Goal: Transaction & Acquisition: Purchase product/service

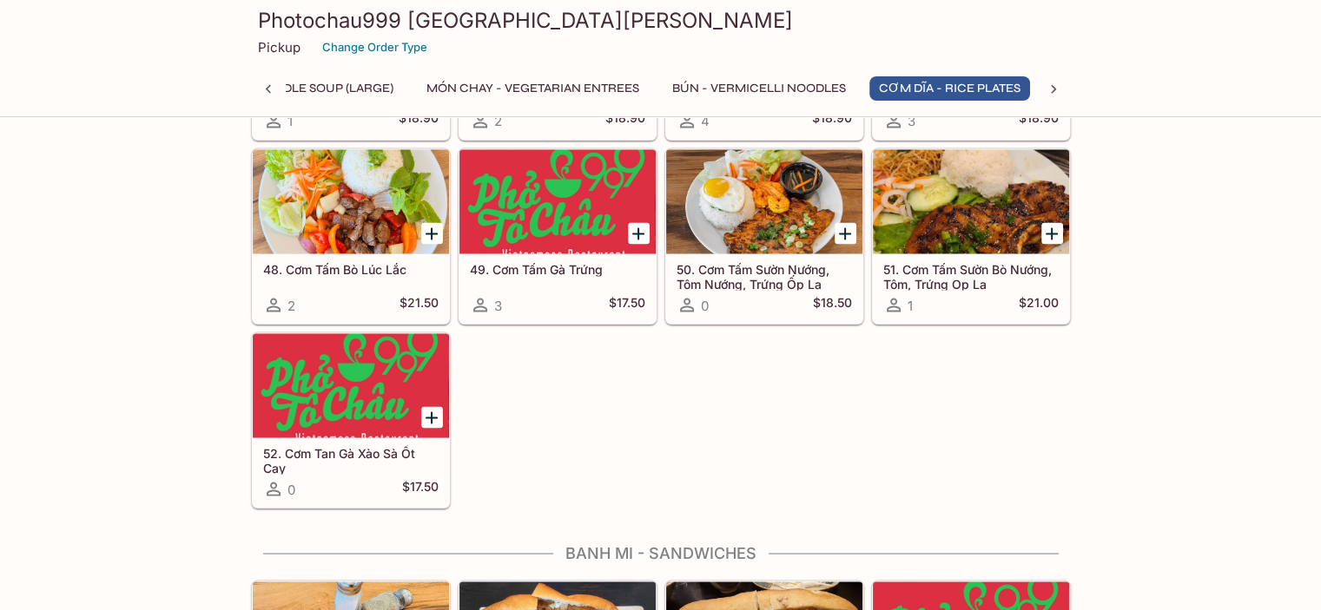
scroll to position [3040, 0]
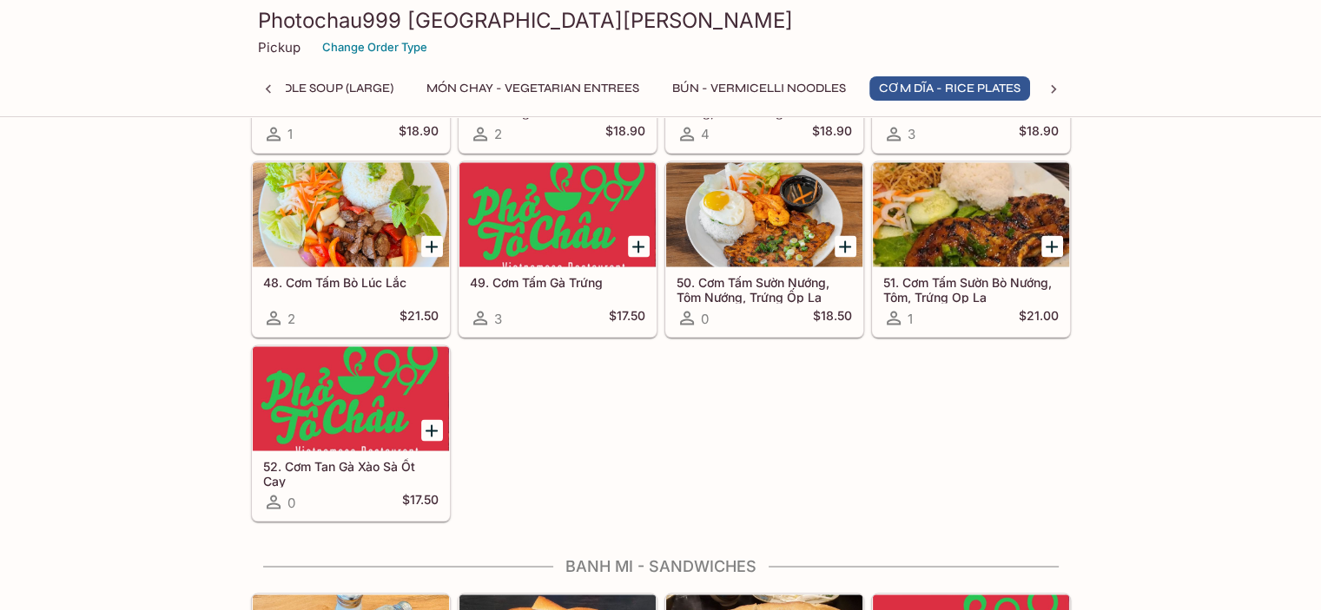
click at [758, 96] on button "BÚN - Vermicelli Noodles" at bounding box center [758, 88] width 193 height 24
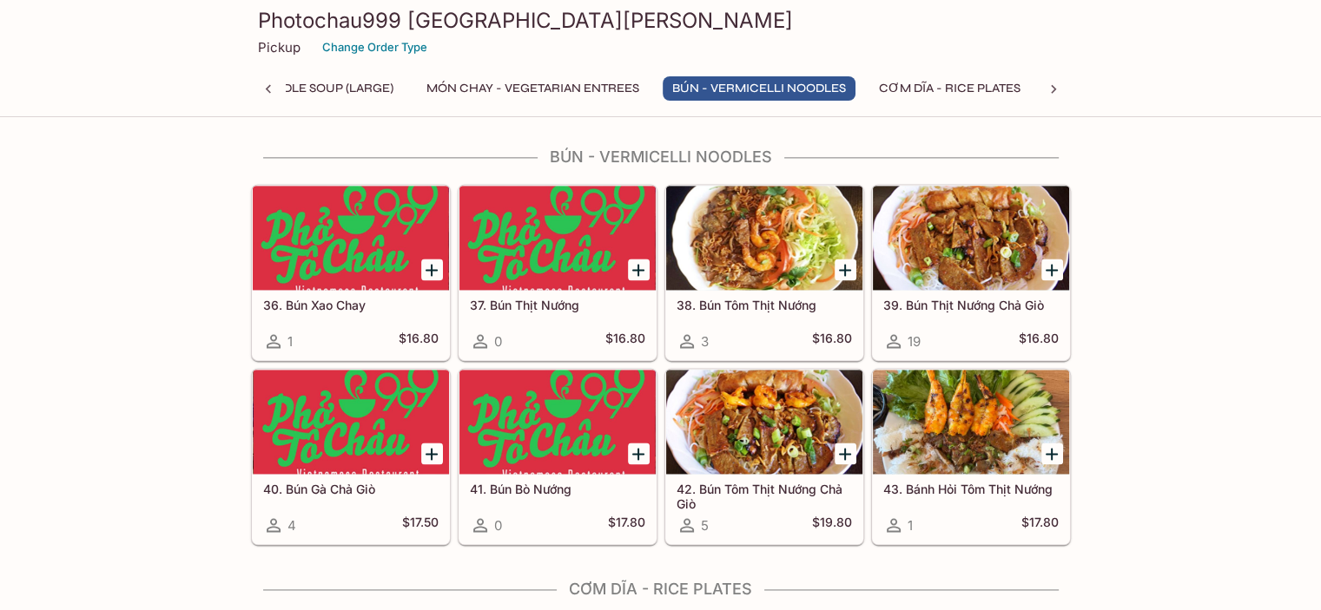
scroll to position [2391, 0]
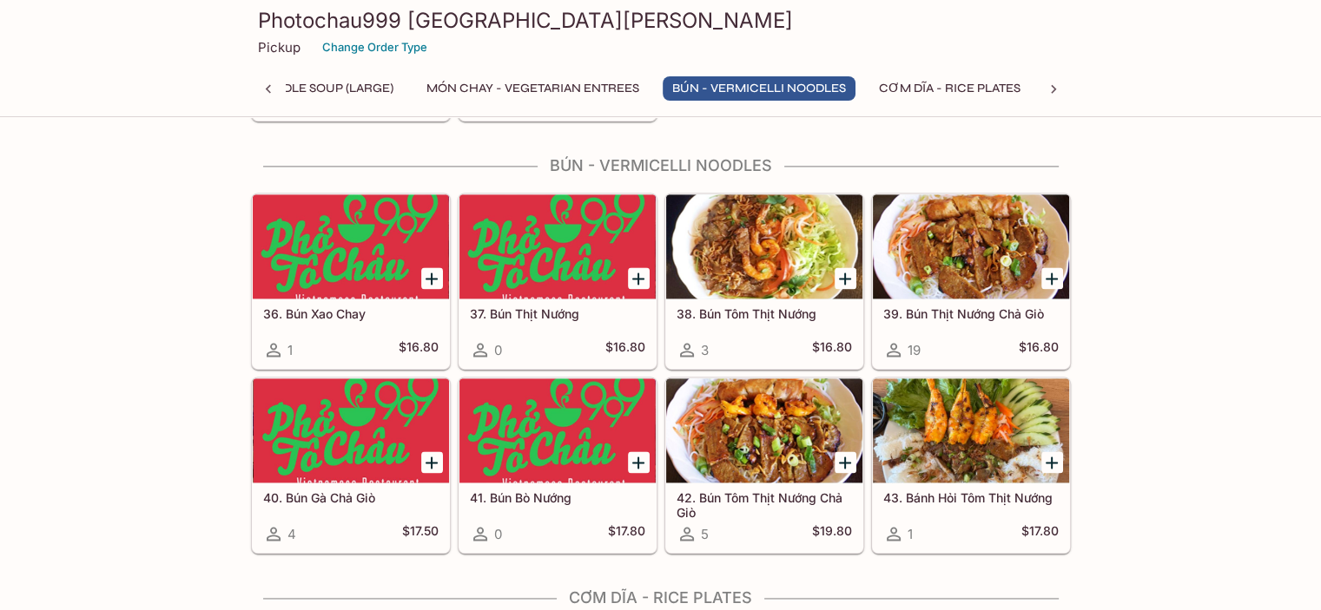
click at [326, 306] on h5 "36. Bún Xao Chay" at bounding box center [350, 313] width 175 height 15
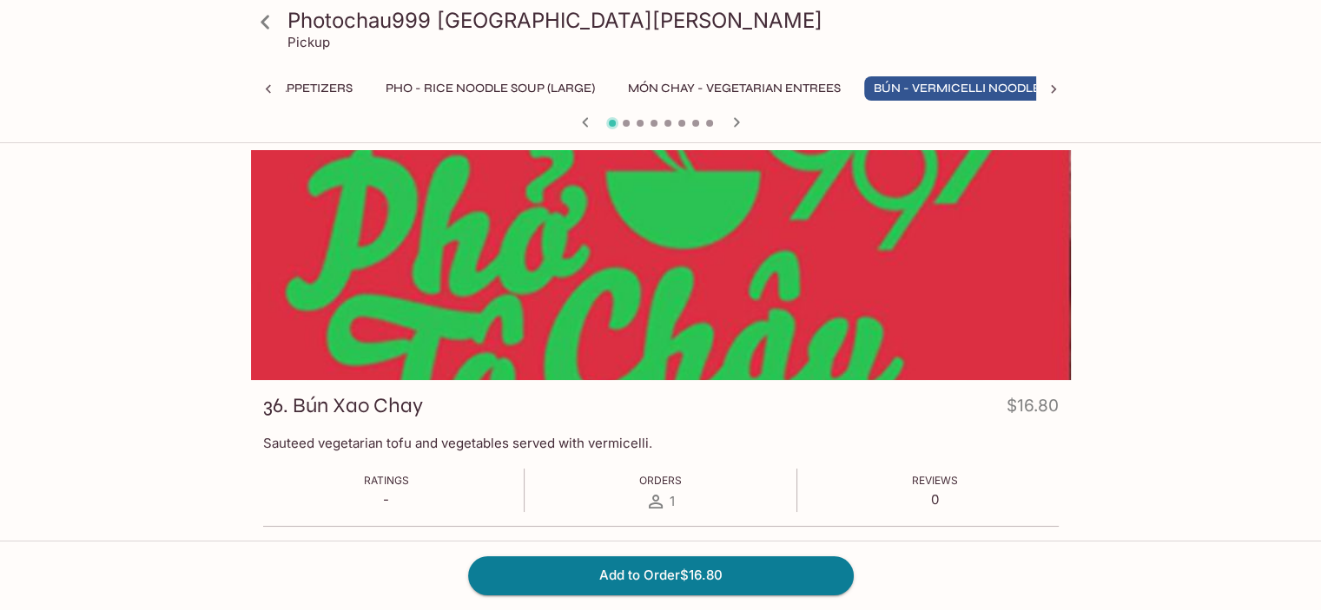
scroll to position [0, 104]
click at [736, 122] on icon "button" at bounding box center [736, 122] width 21 height 21
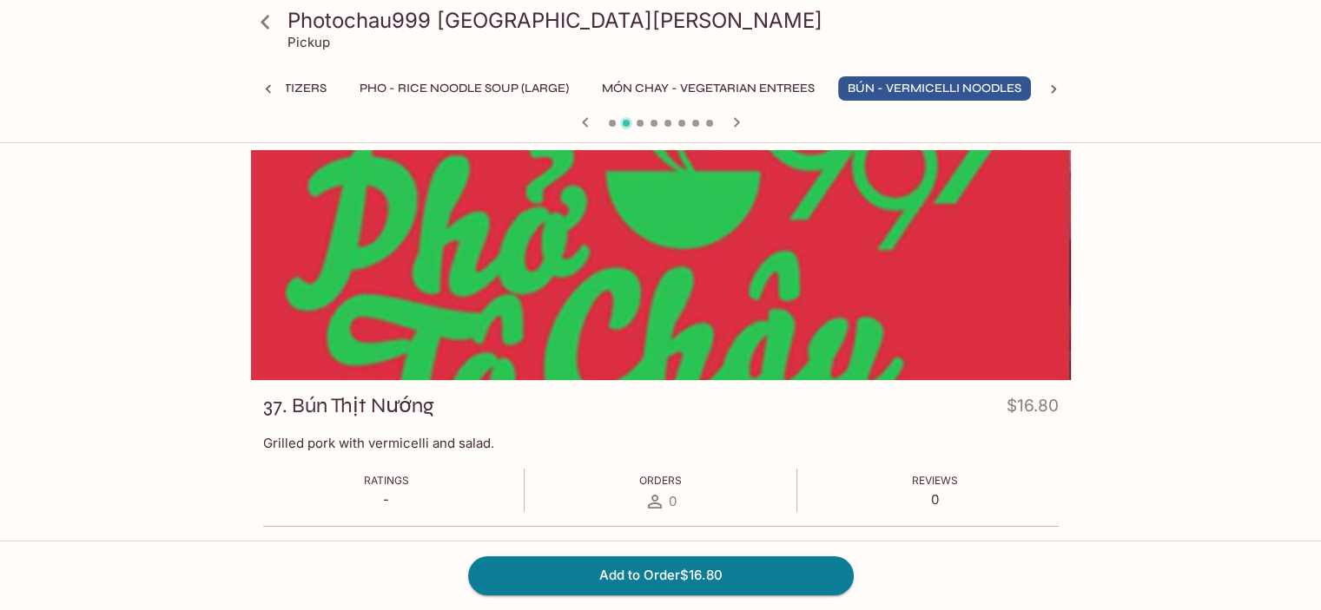
click at [584, 128] on icon "button" at bounding box center [585, 122] width 21 height 21
click at [736, 124] on icon "button" at bounding box center [736, 122] width 6 height 10
click at [735, 131] on icon "button" at bounding box center [736, 122] width 21 height 21
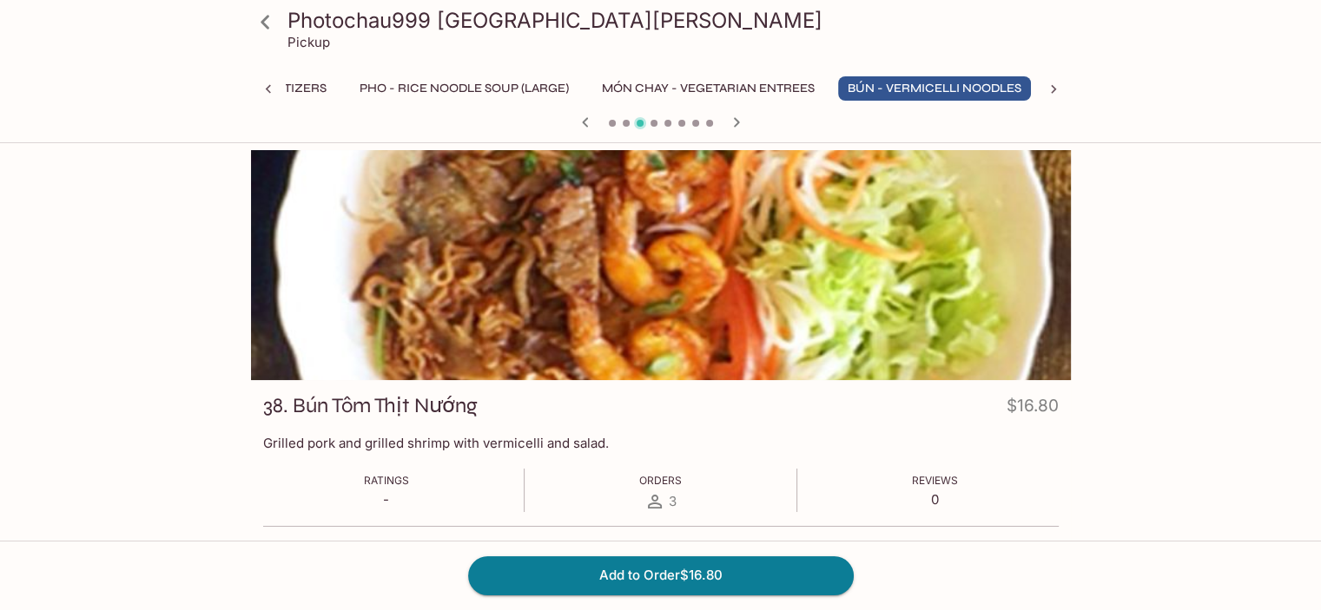
click at [735, 131] on icon "button" at bounding box center [736, 122] width 21 height 21
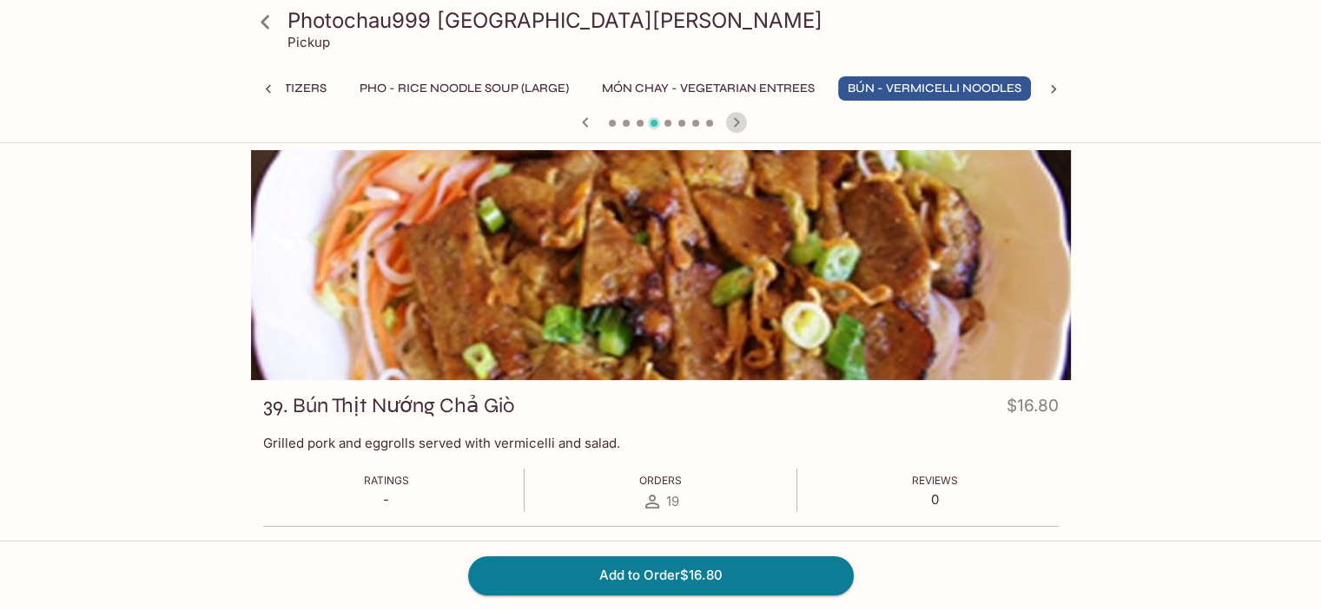
click at [735, 131] on icon "button" at bounding box center [736, 122] width 21 height 21
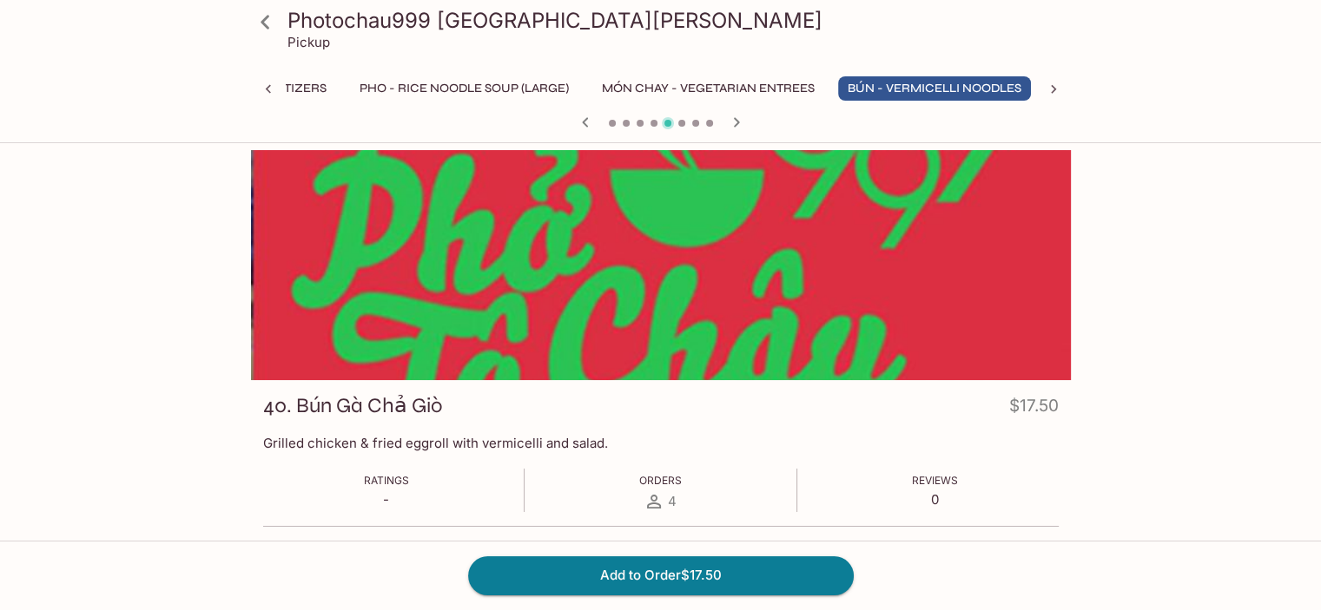
click at [733, 140] on div "Photochau999 [GEOGRAPHIC_DATA][PERSON_NAME] Pickup Khai Vi - Appetizers Pho - R…" at bounding box center [660, 71] width 1321 height 143
click at [733, 126] on icon "button" at bounding box center [736, 122] width 21 height 21
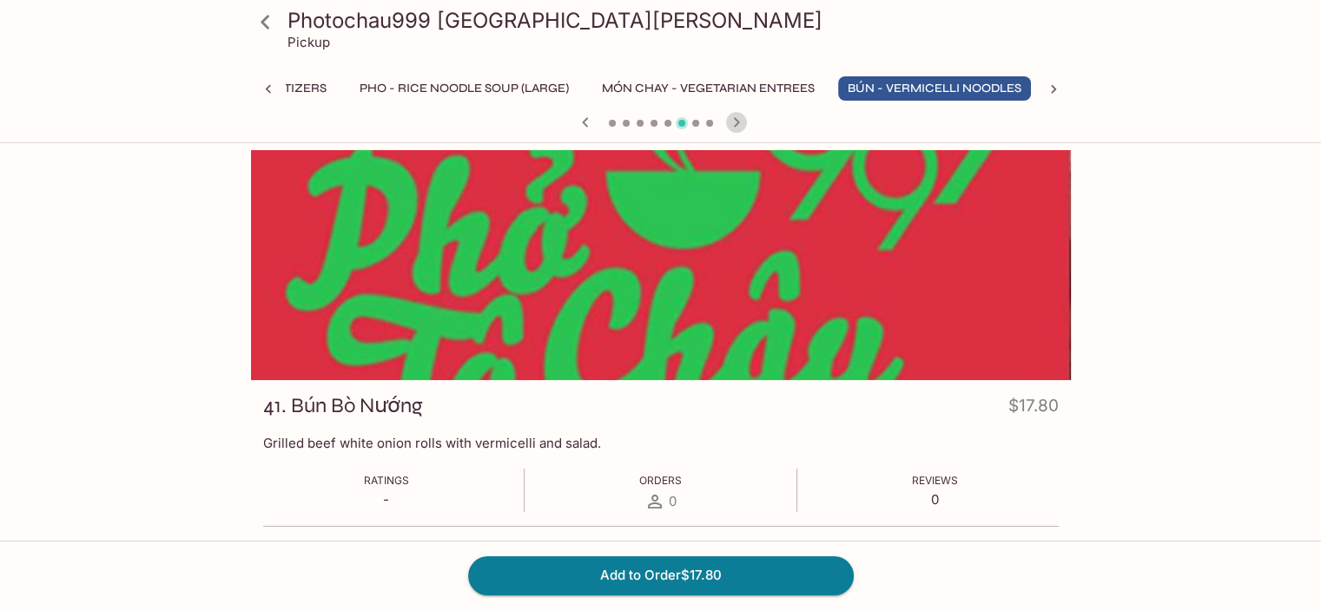
click at [733, 125] on icon "button" at bounding box center [736, 122] width 6 height 10
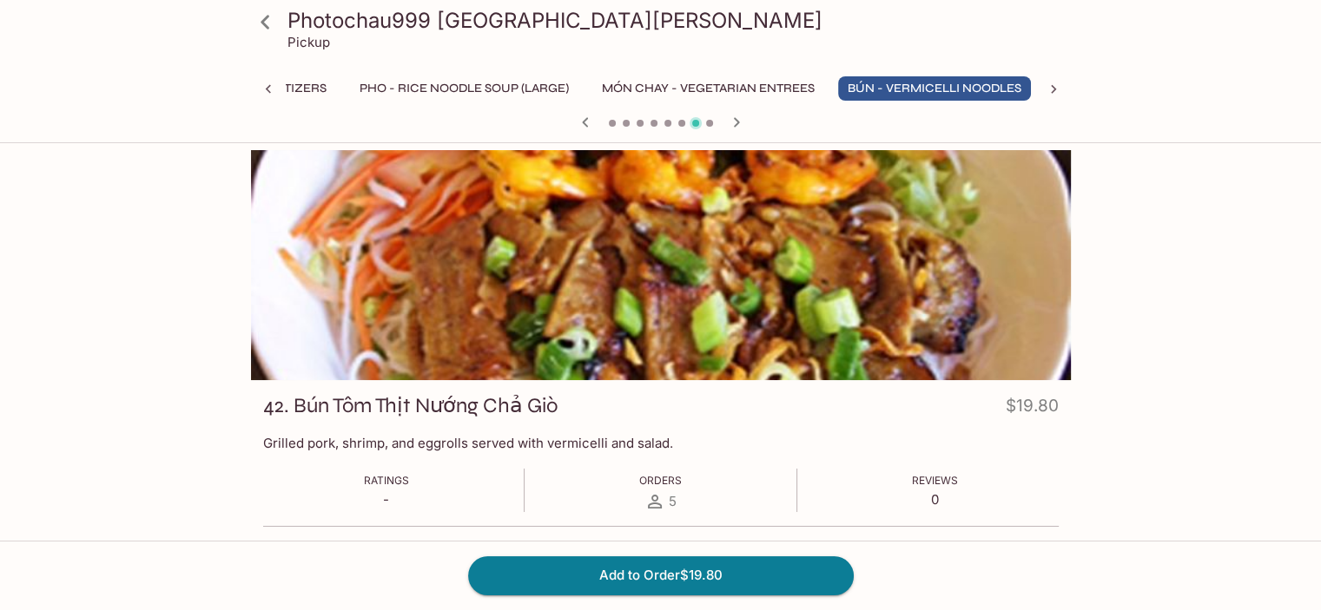
click at [733, 125] on icon "button" at bounding box center [736, 122] width 6 height 10
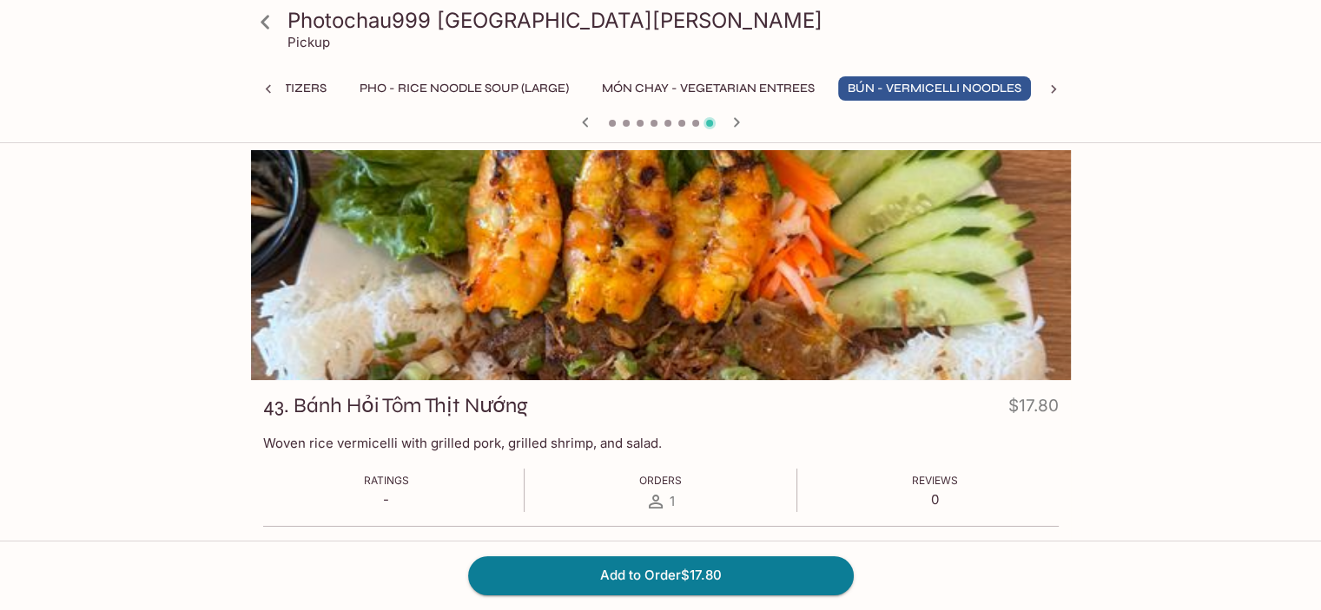
click at [733, 122] on icon "button" at bounding box center [736, 122] width 21 height 21
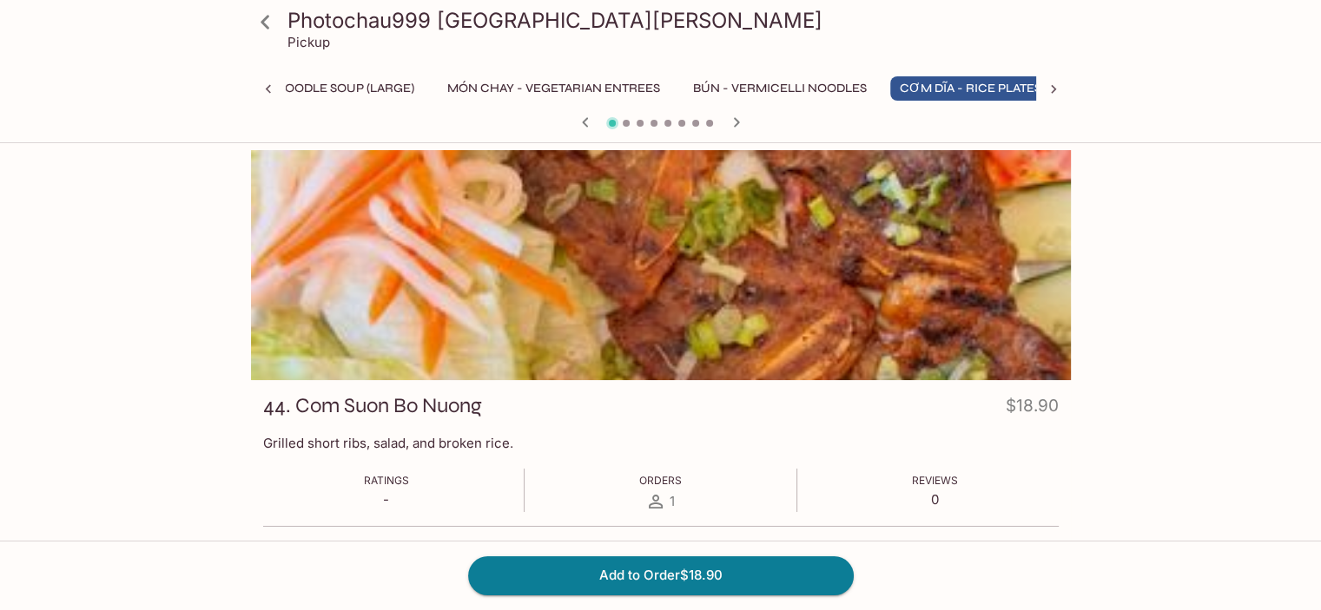
scroll to position [0, 280]
click at [577, 117] on icon "button" at bounding box center [585, 122] width 21 height 21
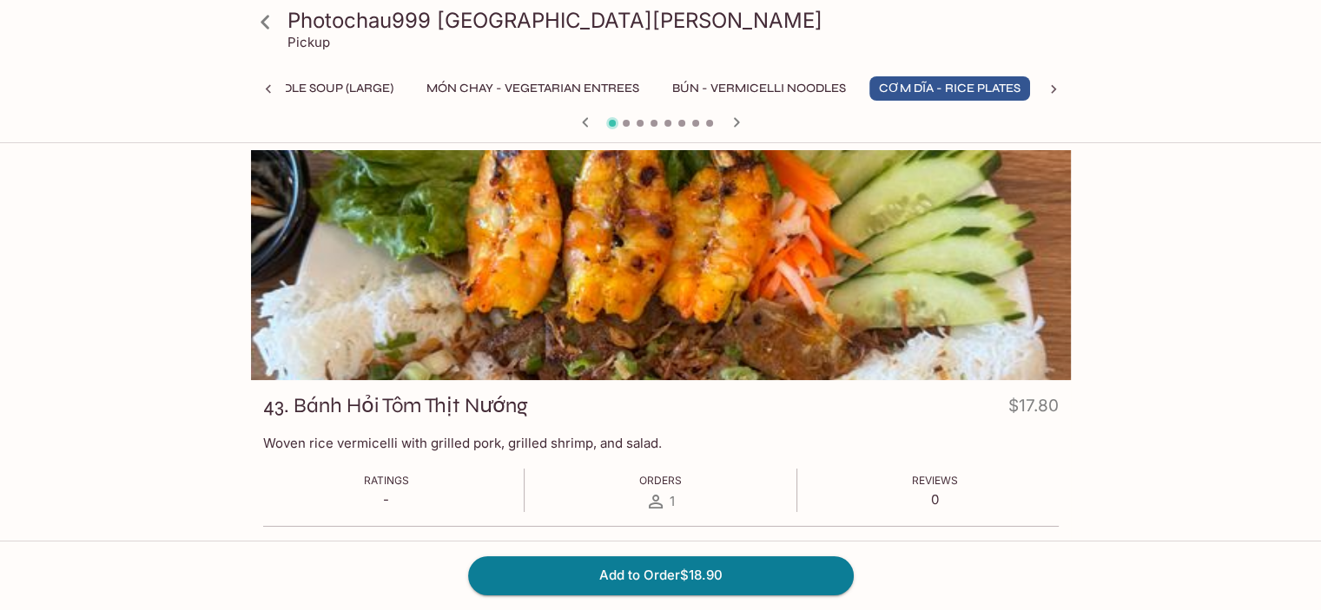
click at [577, 117] on icon "button" at bounding box center [585, 122] width 21 height 21
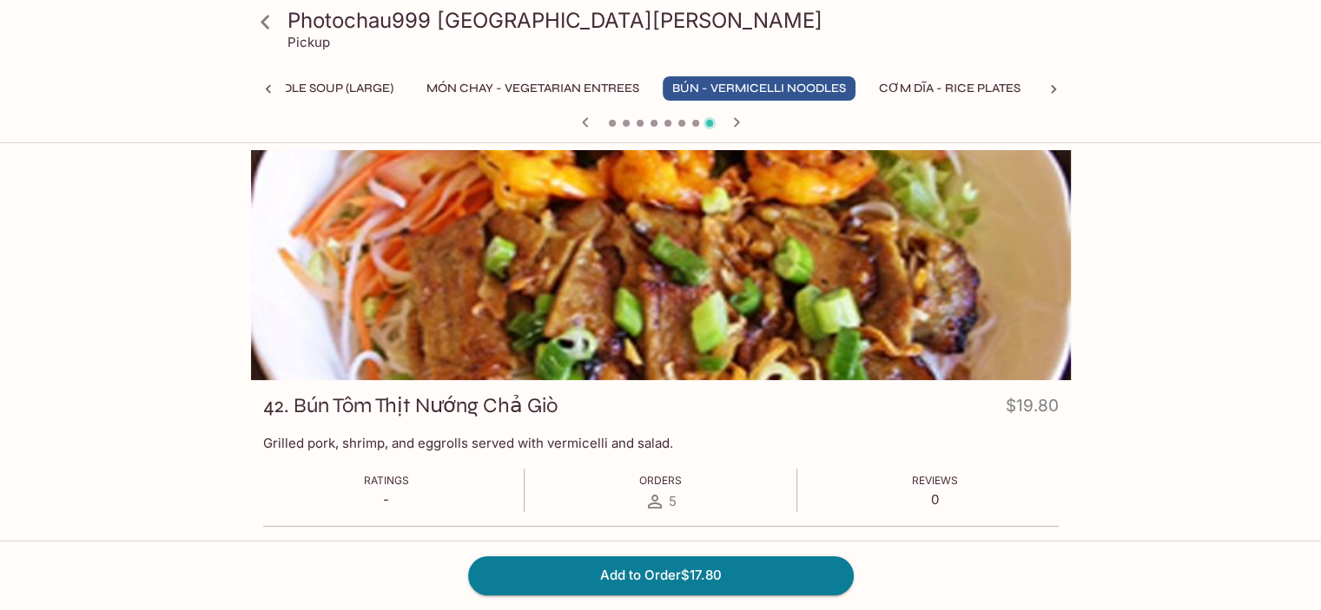
click at [577, 117] on icon "button" at bounding box center [585, 122] width 21 height 21
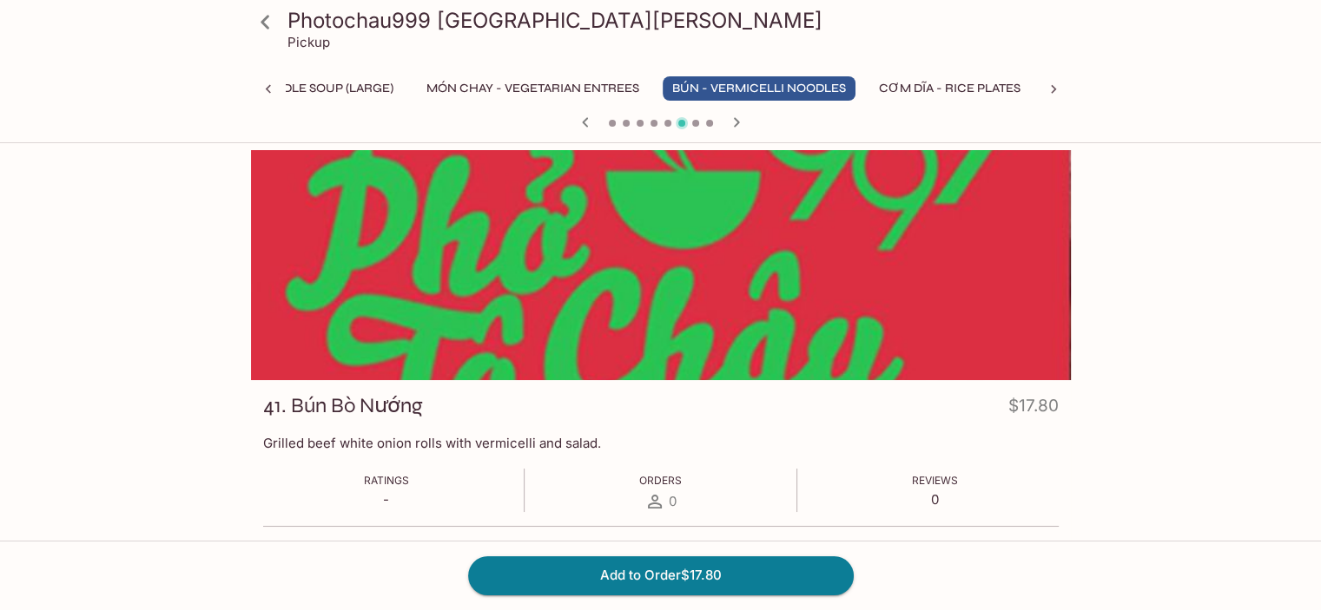
click at [577, 117] on icon "button" at bounding box center [585, 122] width 21 height 21
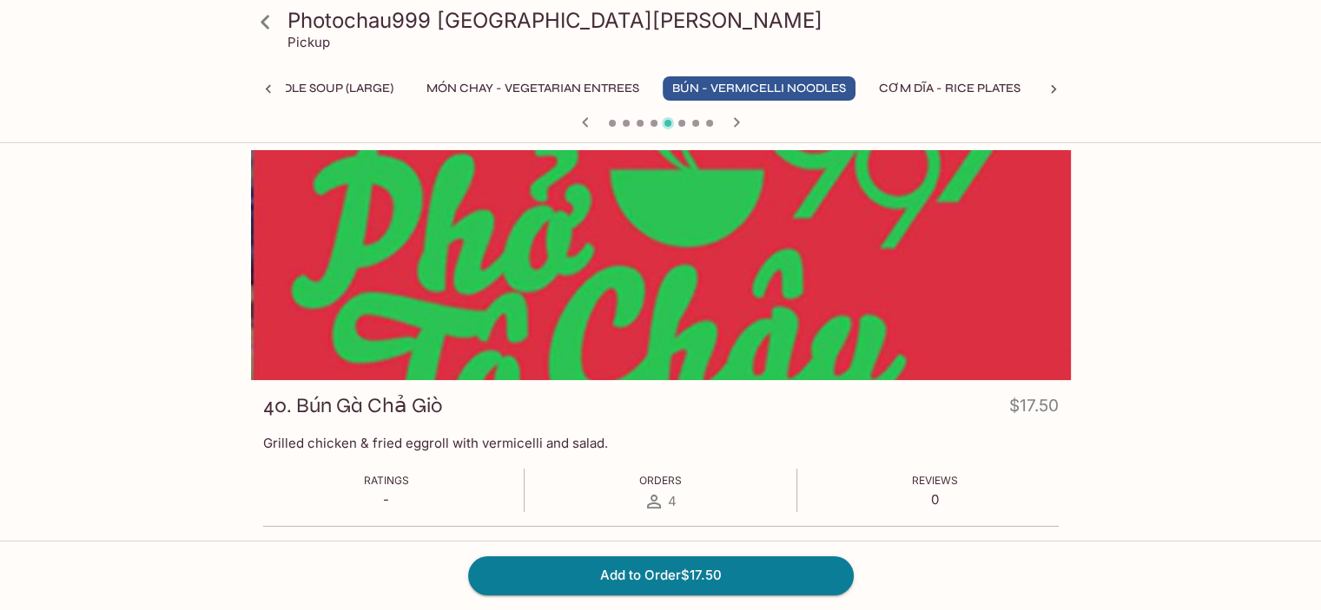
click at [577, 117] on icon "button" at bounding box center [585, 122] width 21 height 21
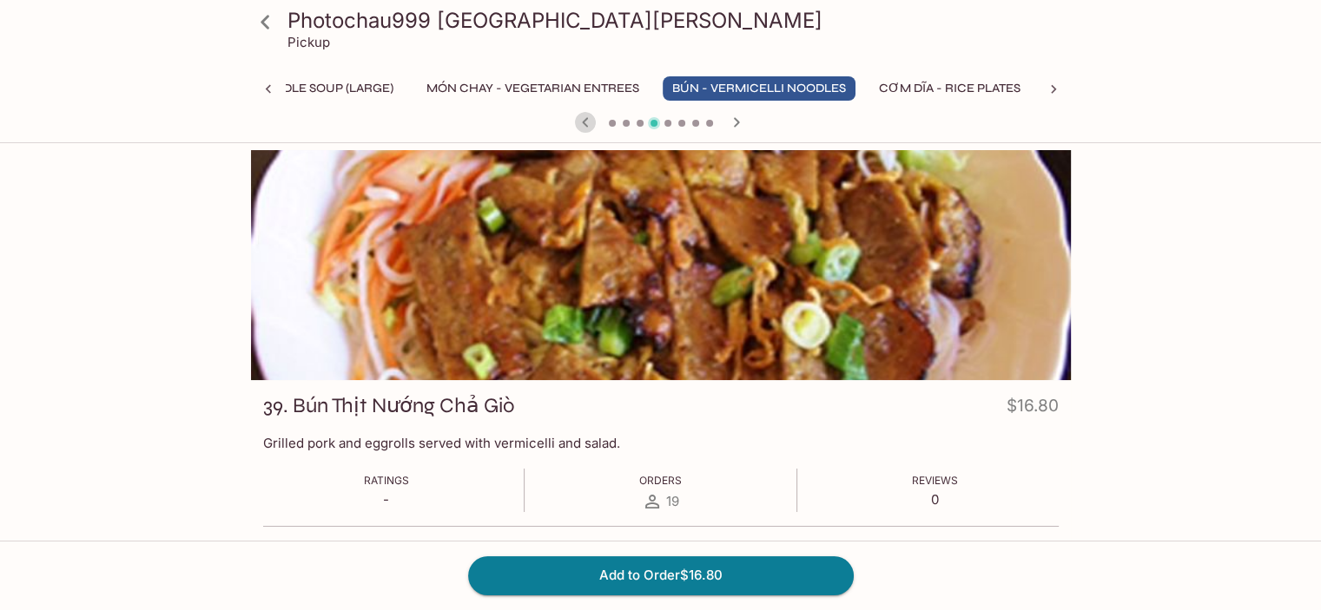
click at [577, 117] on icon "button" at bounding box center [585, 122] width 21 height 21
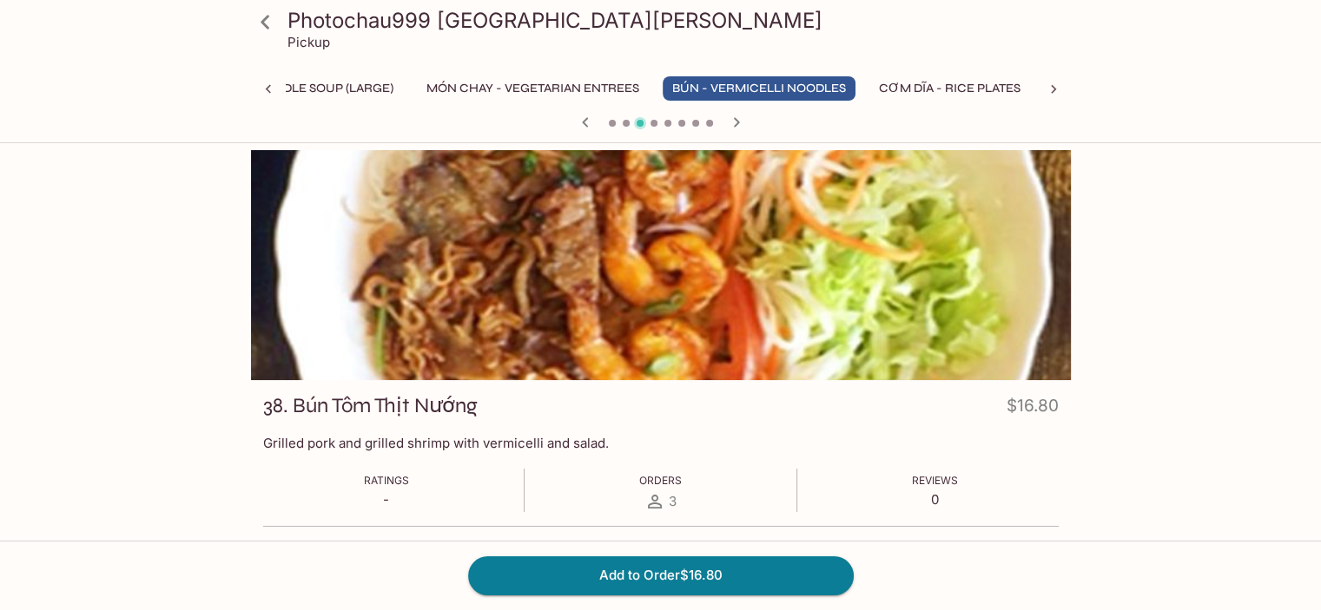
click at [577, 117] on icon "button" at bounding box center [585, 122] width 21 height 21
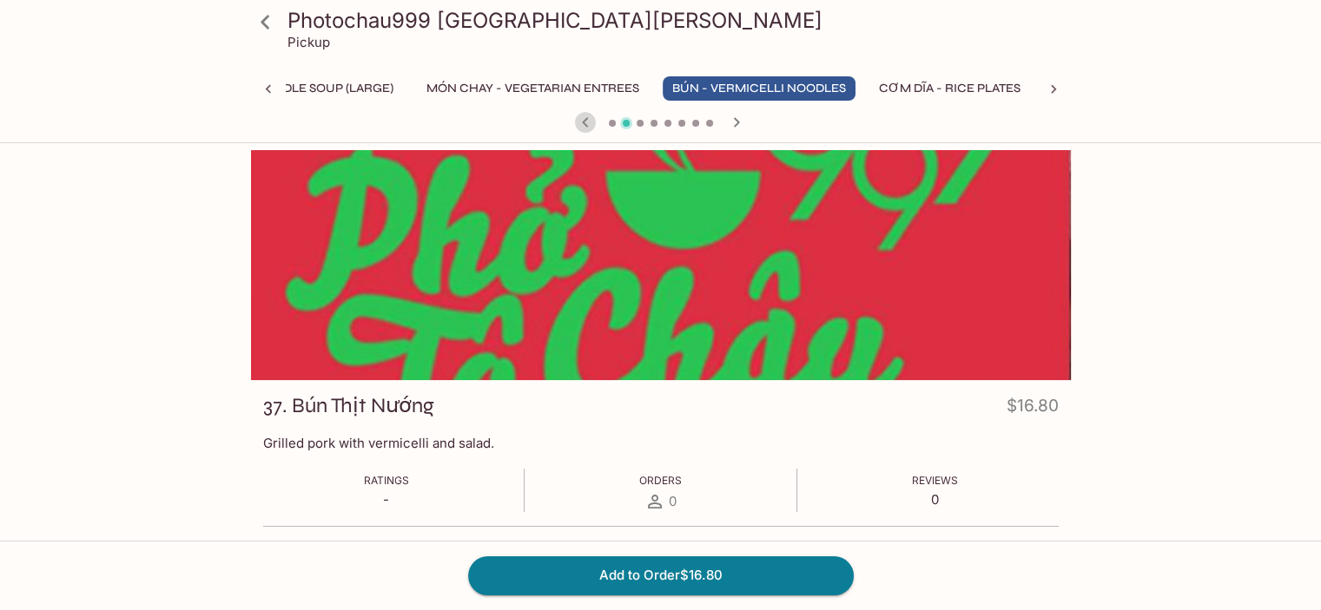
click at [577, 117] on icon "button" at bounding box center [585, 122] width 21 height 21
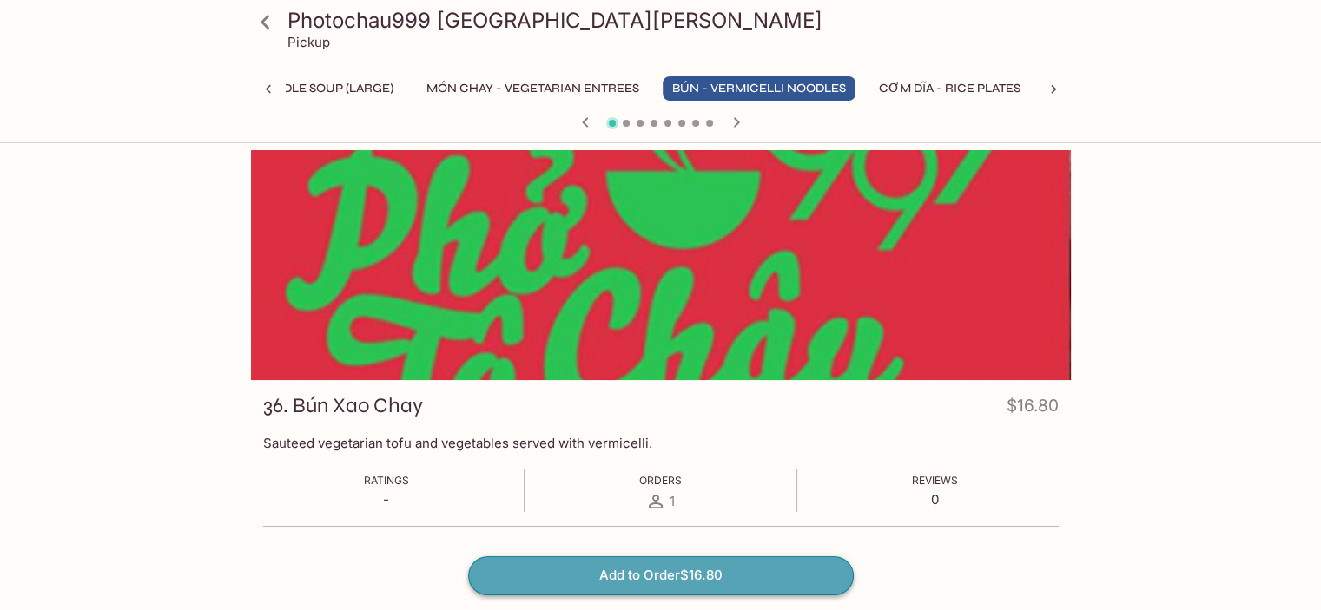
click at [683, 575] on button "Add to Order $16.80" at bounding box center [660, 576] width 385 height 38
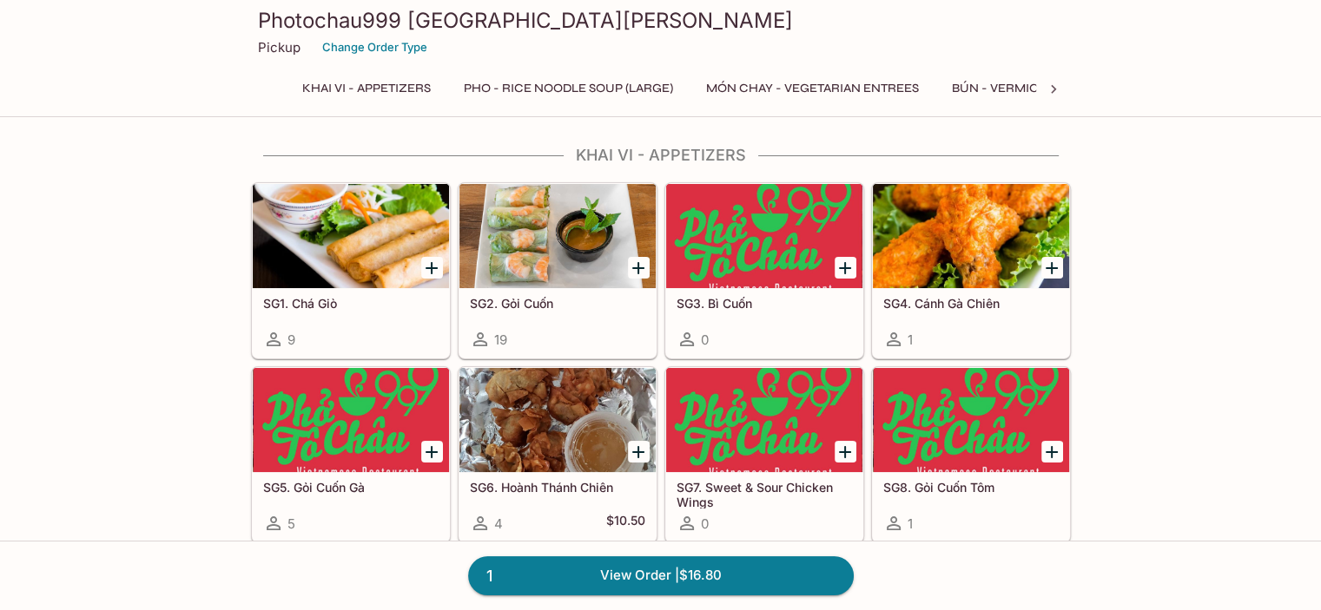
click at [1052, 85] on icon at bounding box center [1052, 89] width 17 height 17
click at [955, 83] on button "Smoothies with Pearls" at bounding box center [948, 88] width 176 height 24
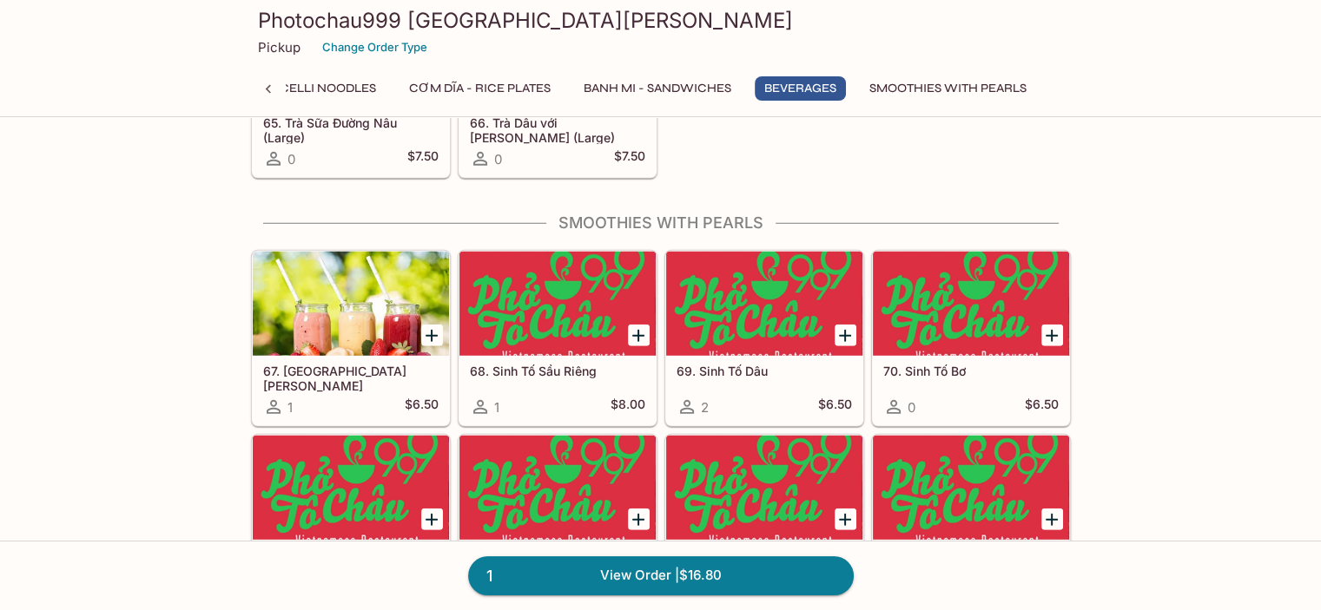
scroll to position [4848, 0]
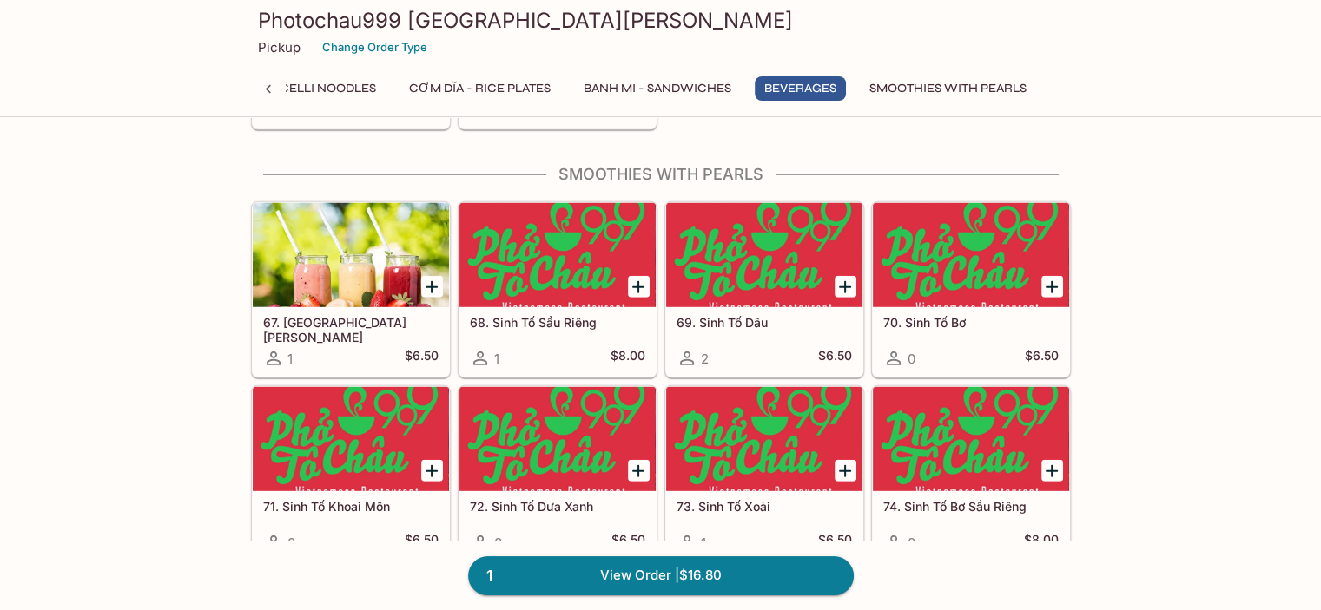
click at [914, 315] on h5 "70. Sinh Tố Bơ" at bounding box center [970, 322] width 175 height 15
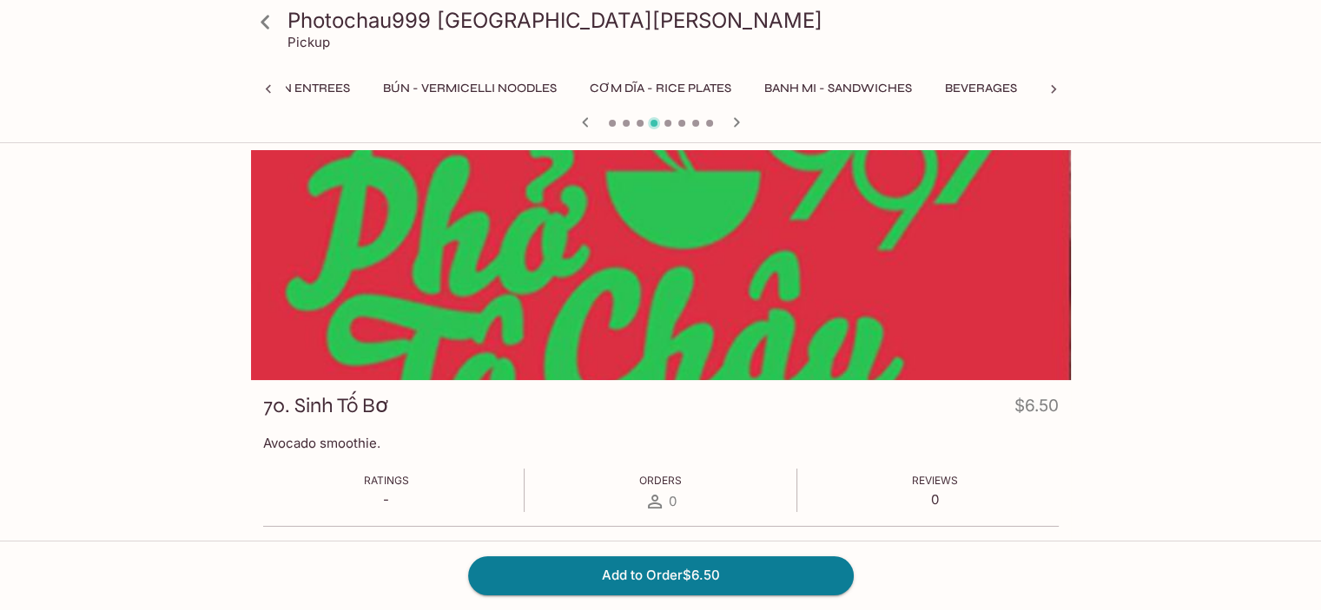
scroll to position [0, 757]
click at [579, 116] on icon "button" at bounding box center [585, 122] width 21 height 21
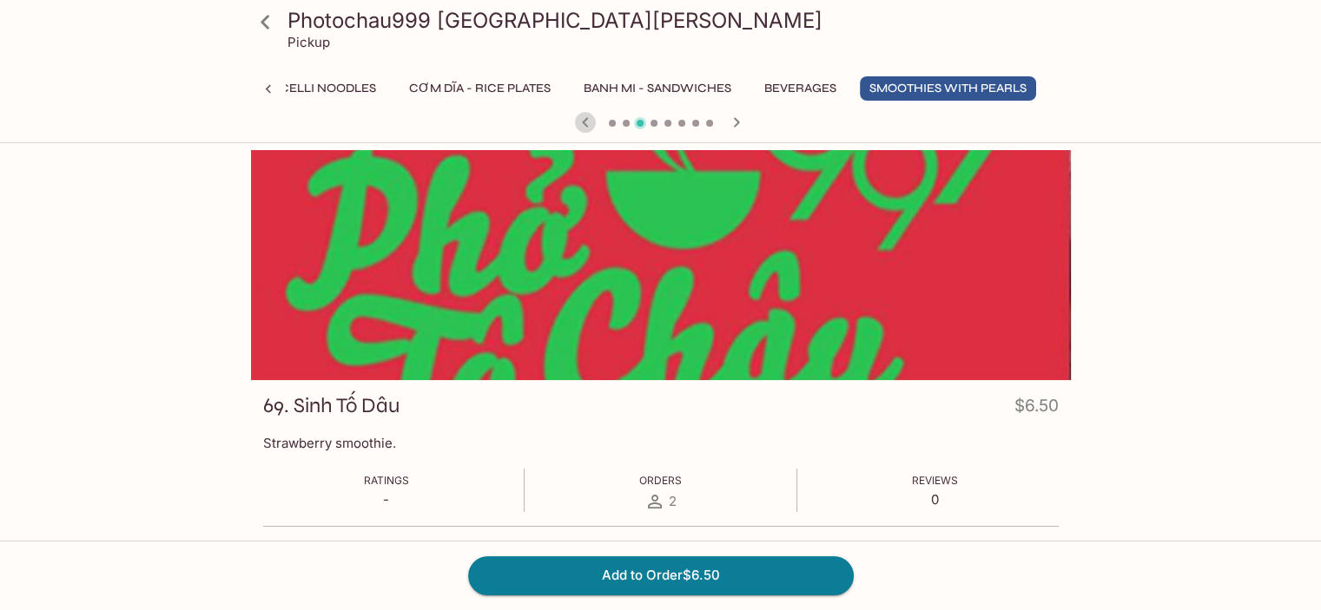
click at [579, 116] on icon "button" at bounding box center [585, 122] width 21 height 21
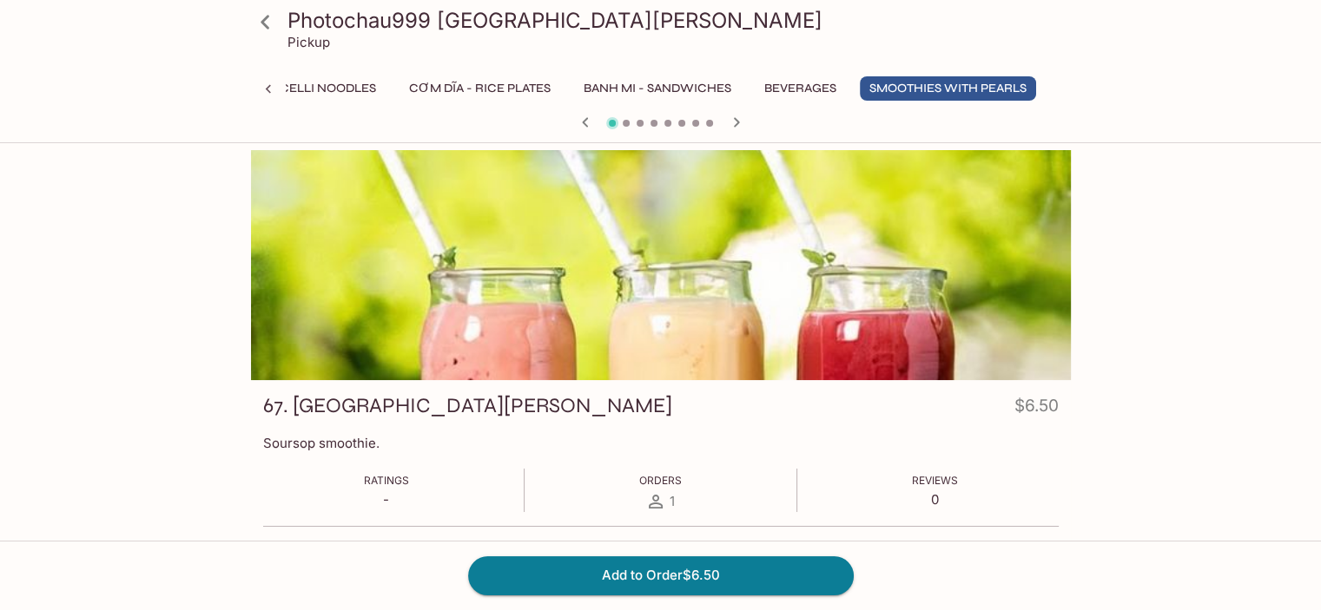
click at [734, 123] on icon "button" at bounding box center [736, 122] width 21 height 21
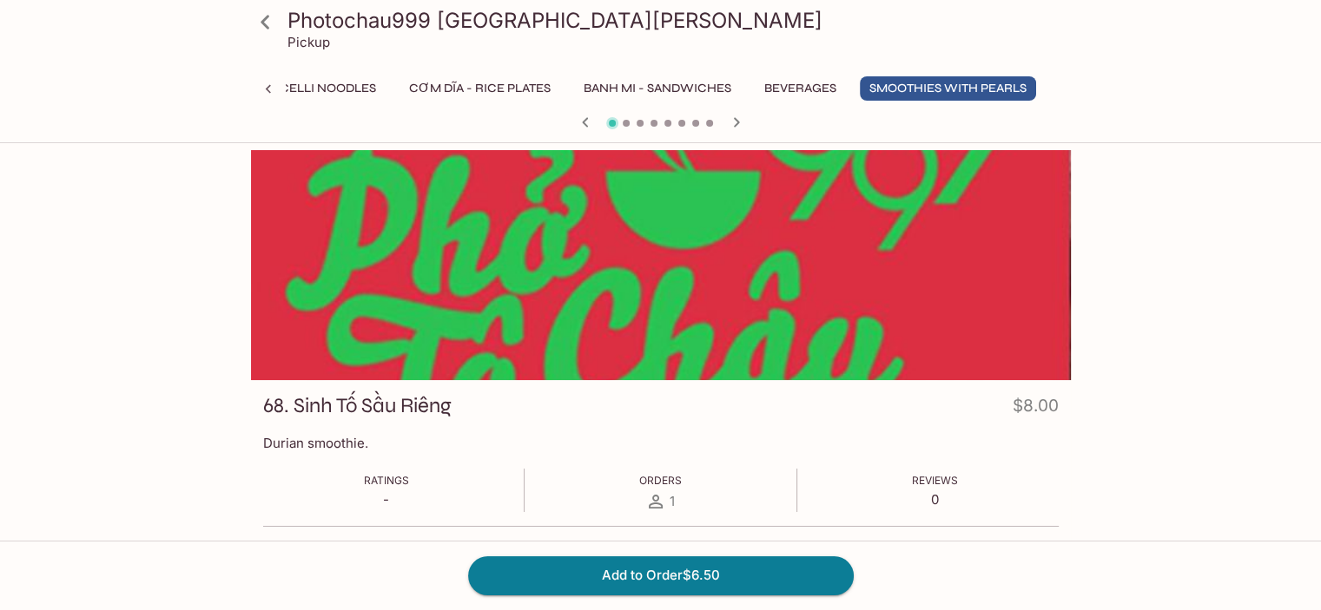
click at [734, 123] on icon "button" at bounding box center [736, 122] width 21 height 21
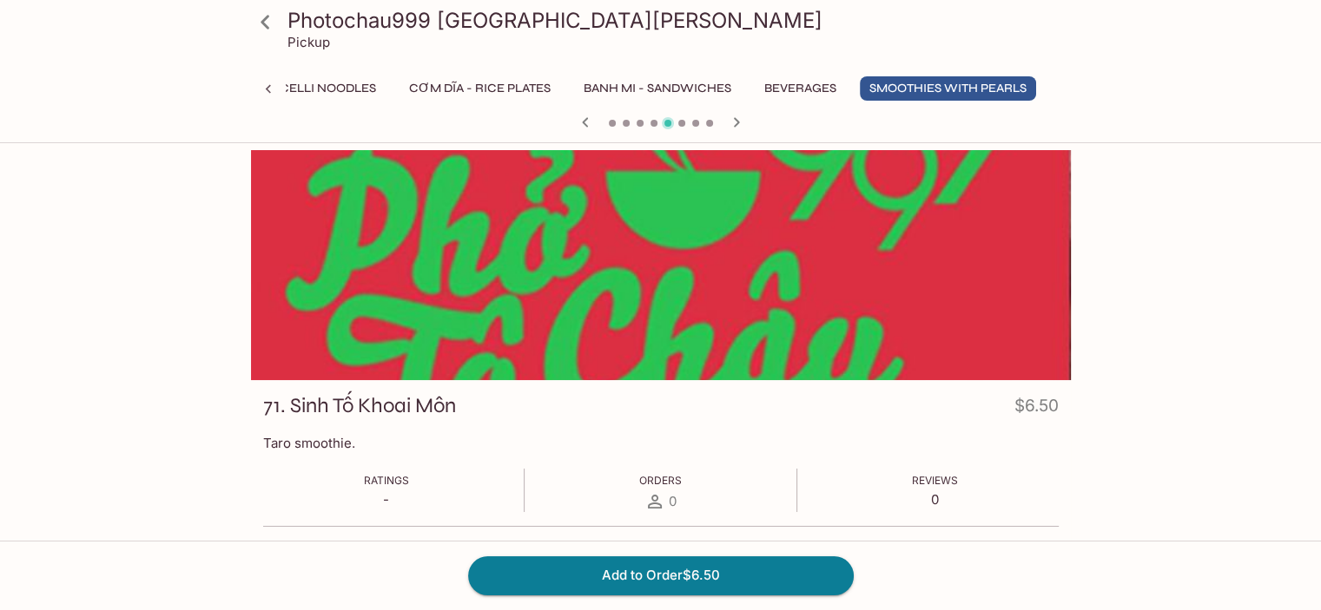
click at [734, 123] on icon "button" at bounding box center [736, 122] width 21 height 21
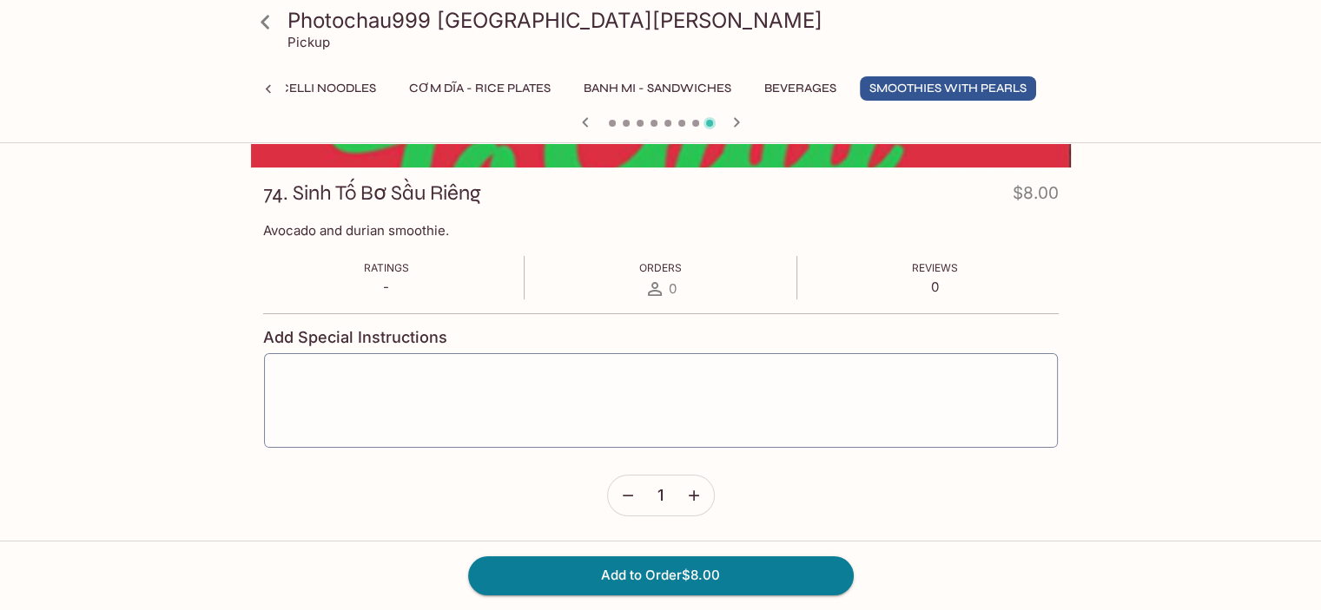
scroll to position [0, 0]
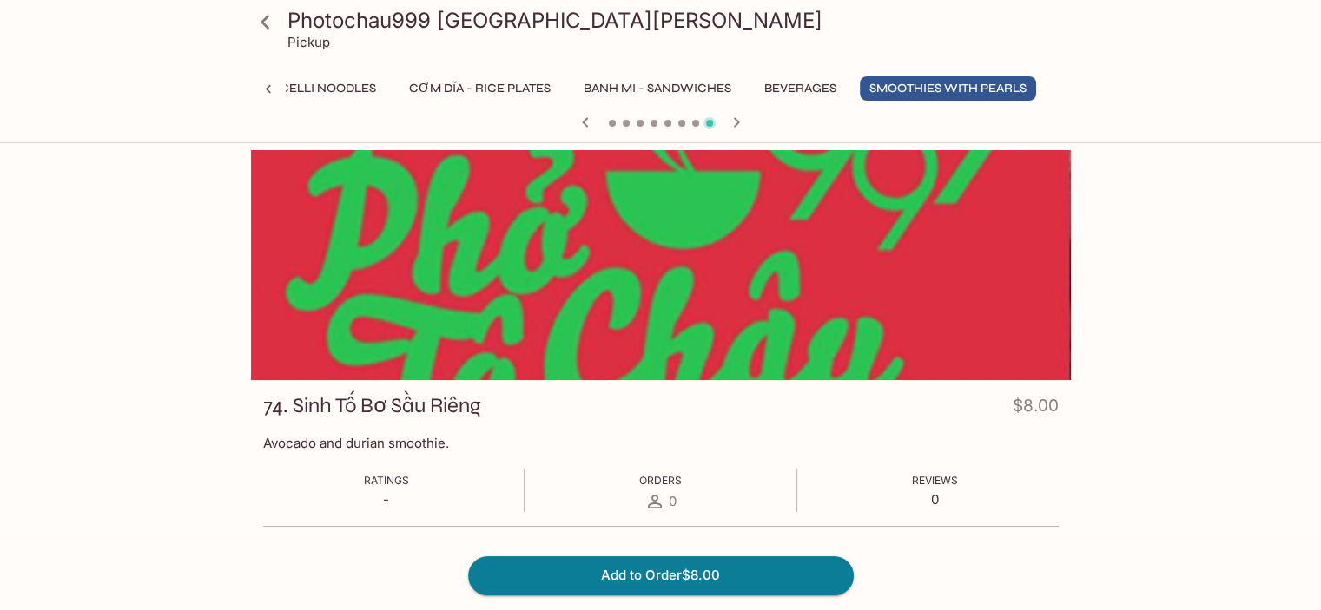
click at [268, 23] on icon at bounding box center [265, 22] width 30 height 30
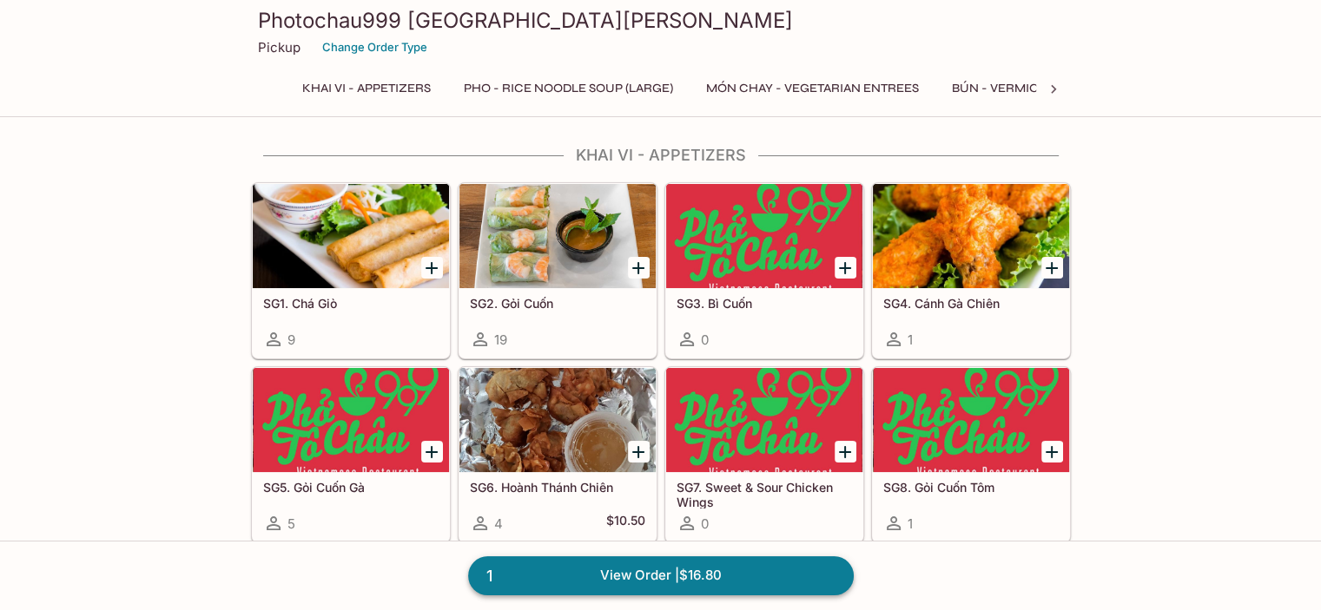
click at [636, 574] on link "1 View Order | $16.80" at bounding box center [660, 576] width 385 height 38
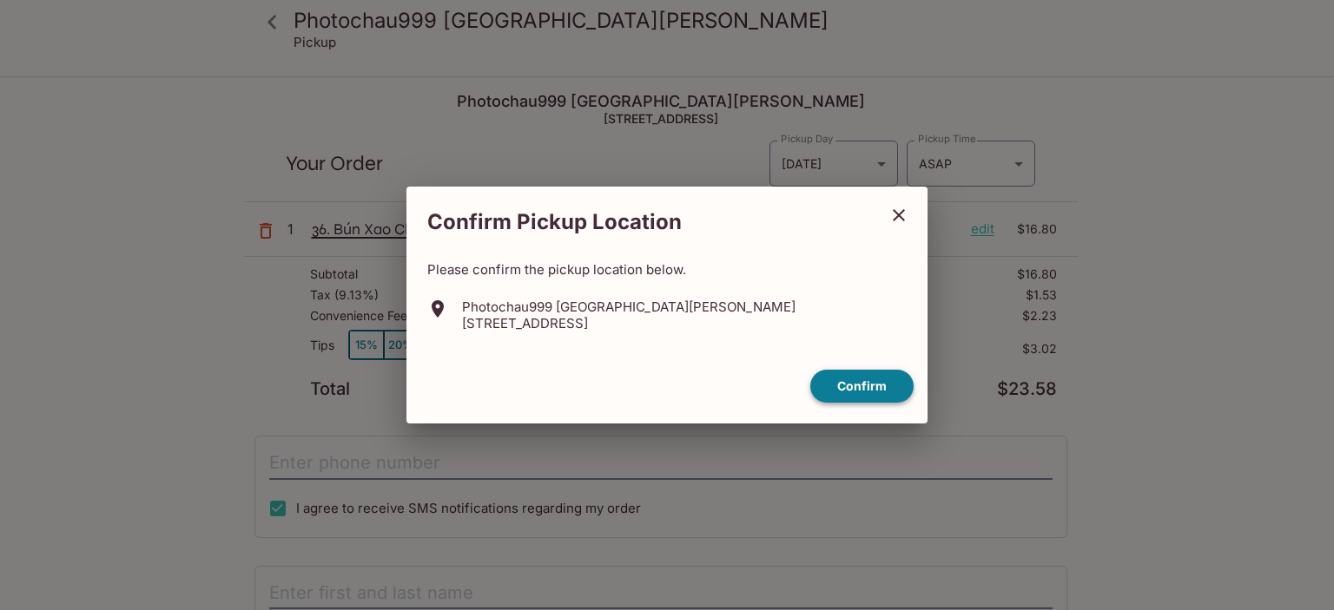
click at [861, 394] on button "Confirm" at bounding box center [861, 387] width 103 height 34
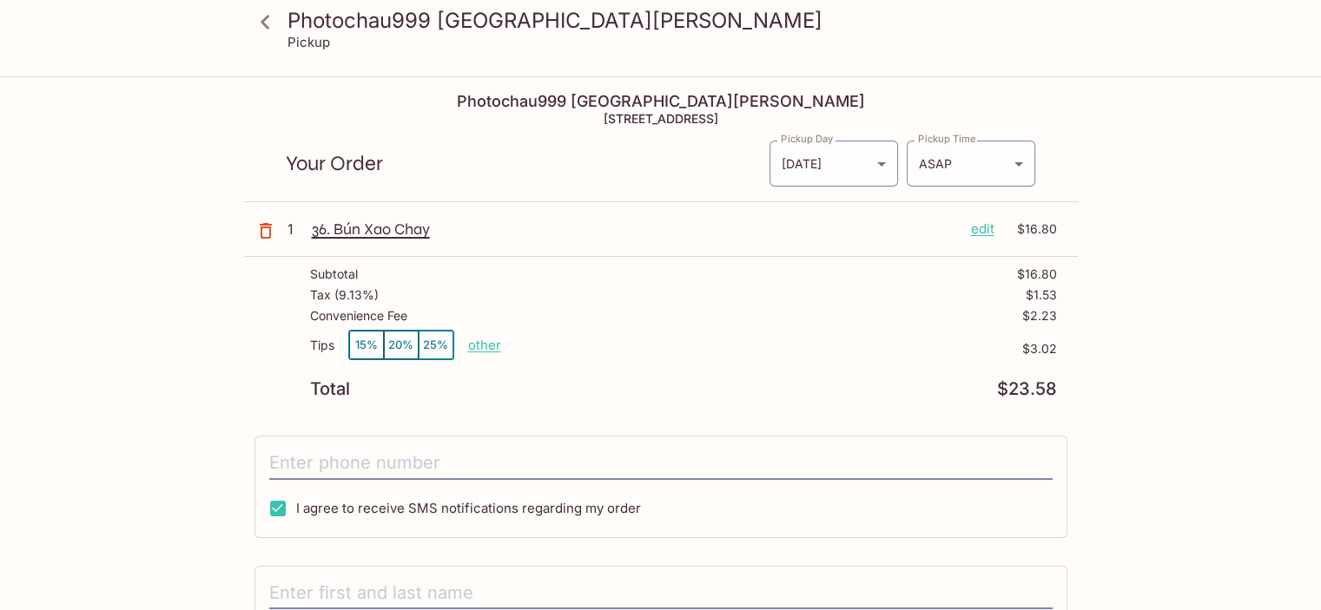
click at [360, 344] on button "15%" at bounding box center [366, 345] width 35 height 29
click at [398, 344] on button "20%" at bounding box center [401, 345] width 35 height 29
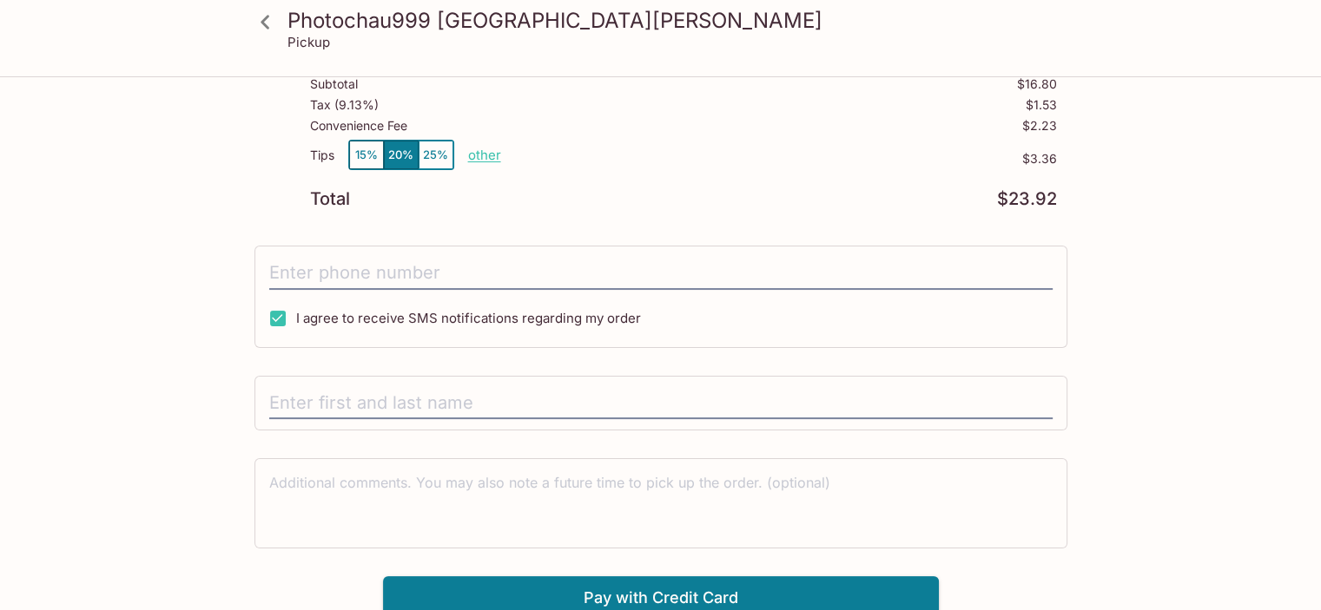
scroll to position [196, 0]
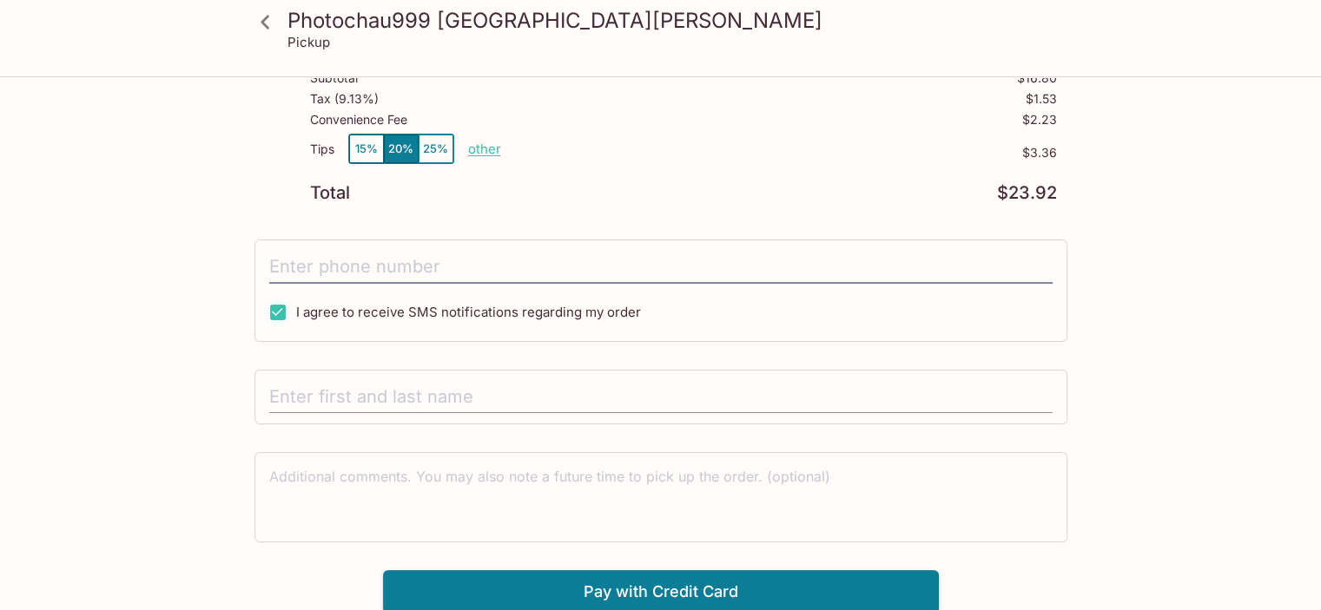
click at [437, 400] on input "text" at bounding box center [660, 397] width 783 height 33
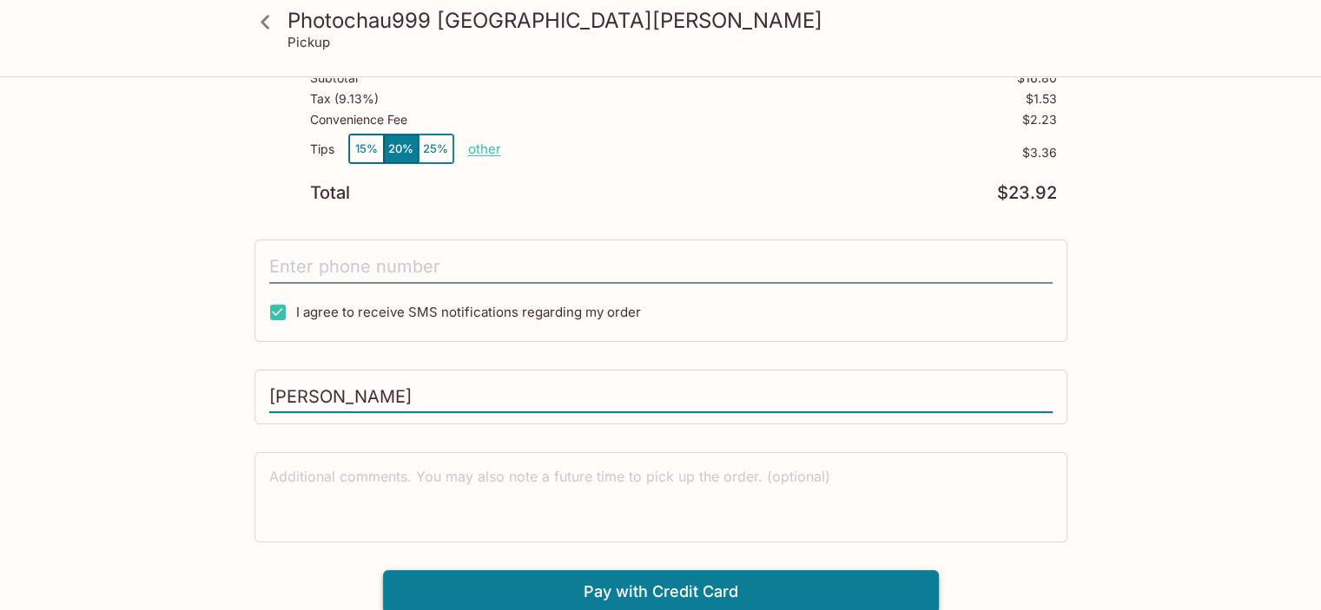
type input "[PERSON_NAME]"
click at [679, 596] on button "Pay with Credit Card" at bounding box center [661, 591] width 556 height 43
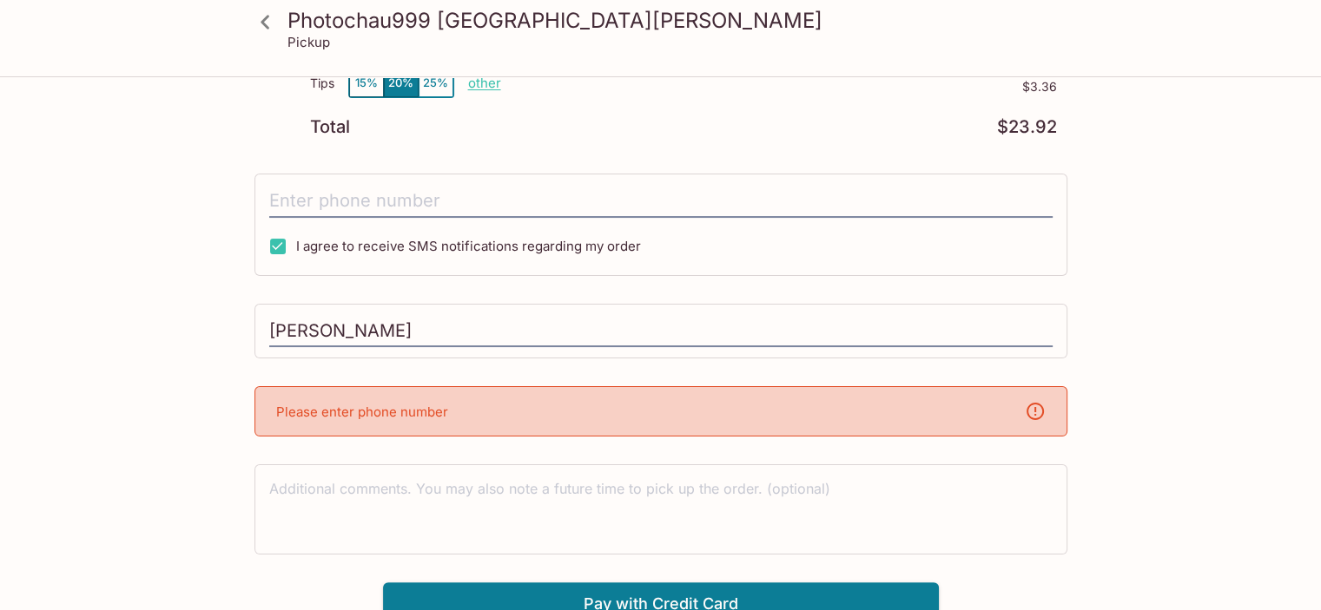
scroll to position [274, 0]
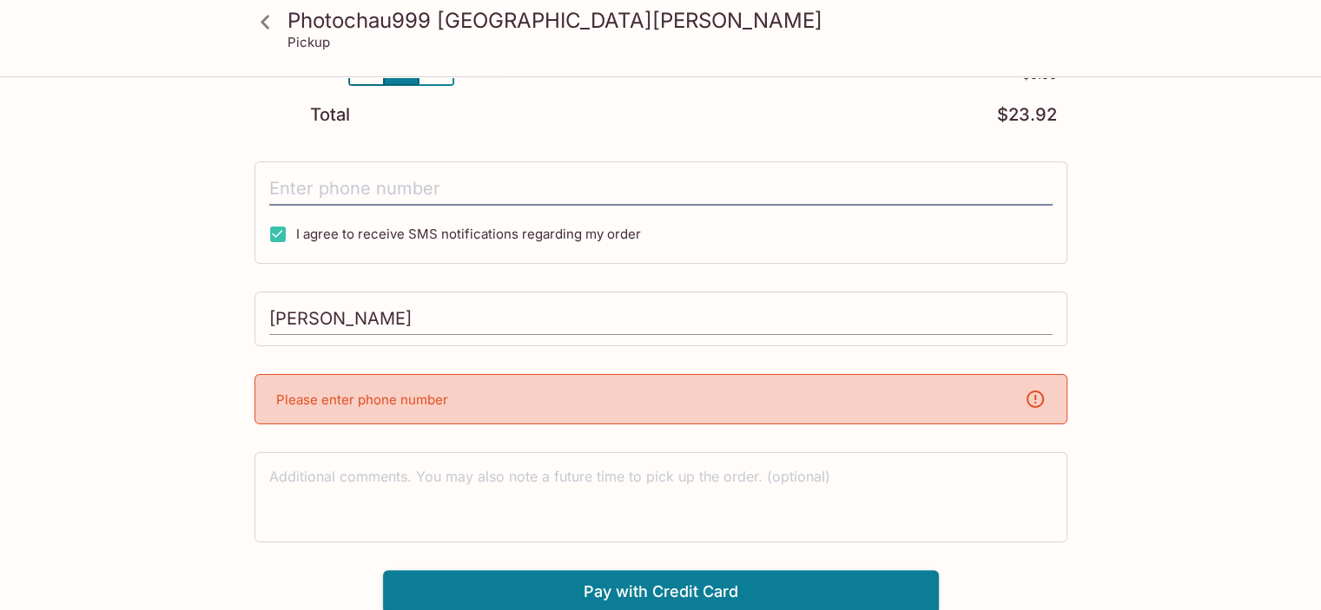
click at [388, 308] on input "[PERSON_NAME]" at bounding box center [660, 319] width 783 height 33
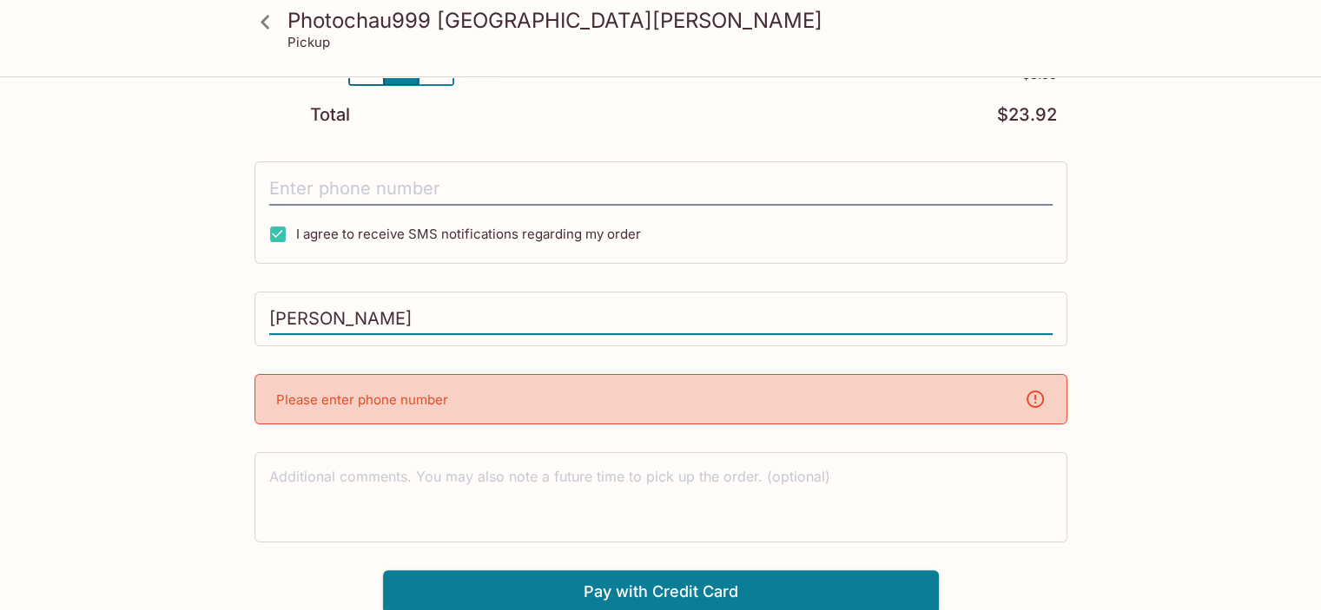
drag, startPoint x: 388, startPoint y: 308, endPoint x: 325, endPoint y: 255, distance: 82.6
click at [227, 322] on div "Photochau999 [GEOGRAPHIC_DATA][PERSON_NAME] Pickup Photochau999 [GEOGRAPHIC_DAT…" at bounding box center [660, 209] width 1111 height 810
click at [357, 191] on input "tel" at bounding box center [660, 189] width 783 height 33
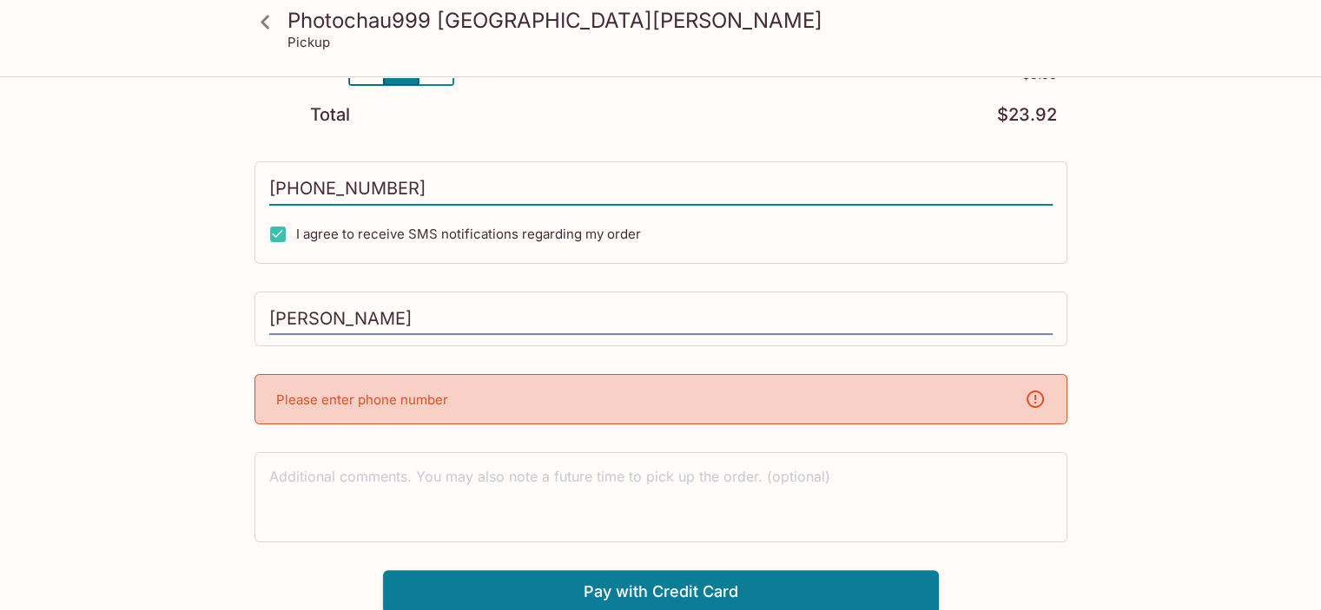
scroll to position [196, 0]
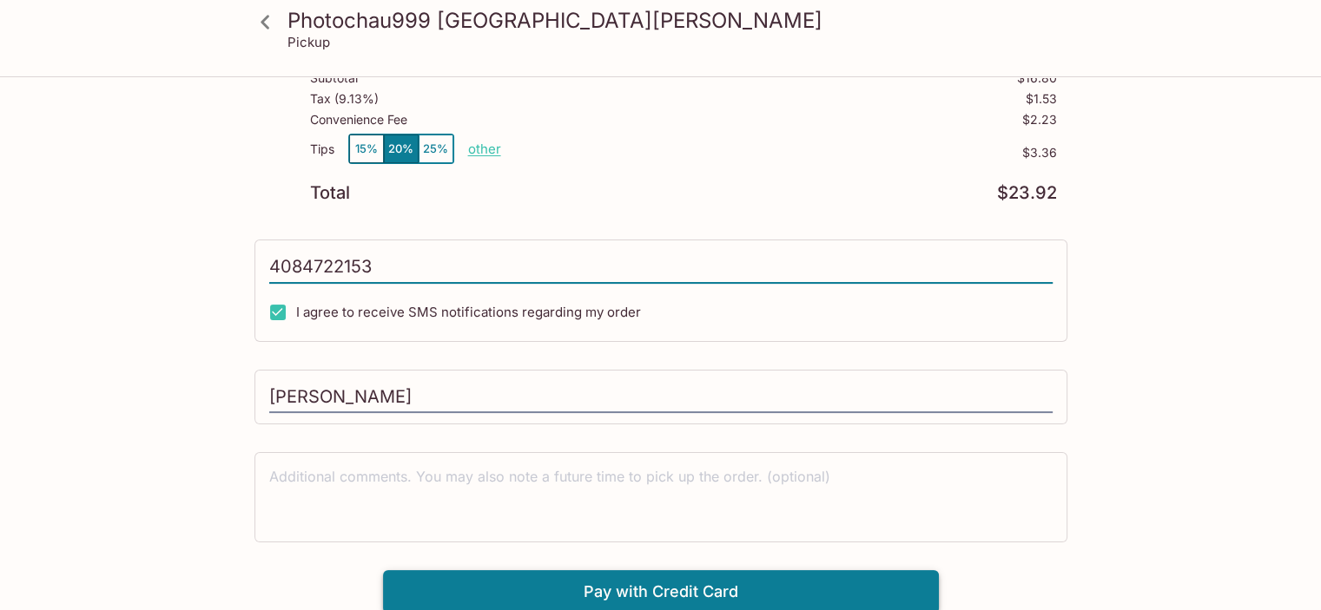
click at [728, 583] on button "Pay with Credit Card" at bounding box center [661, 591] width 556 height 43
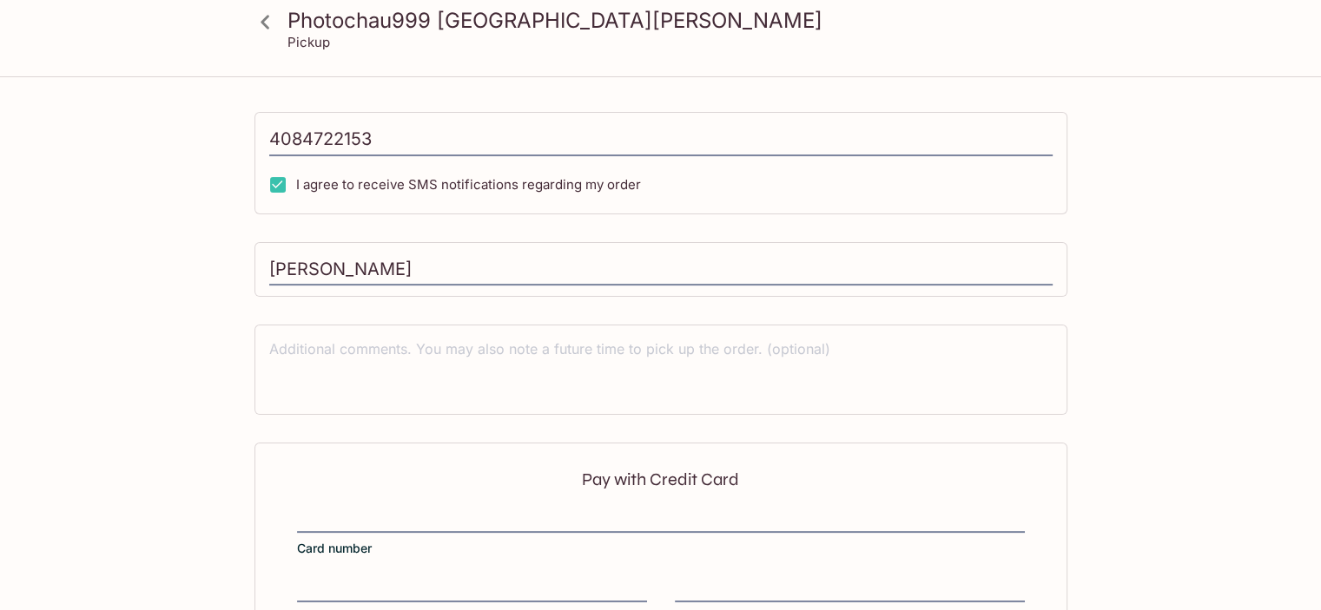
type input "[PHONE_NUMBER]"
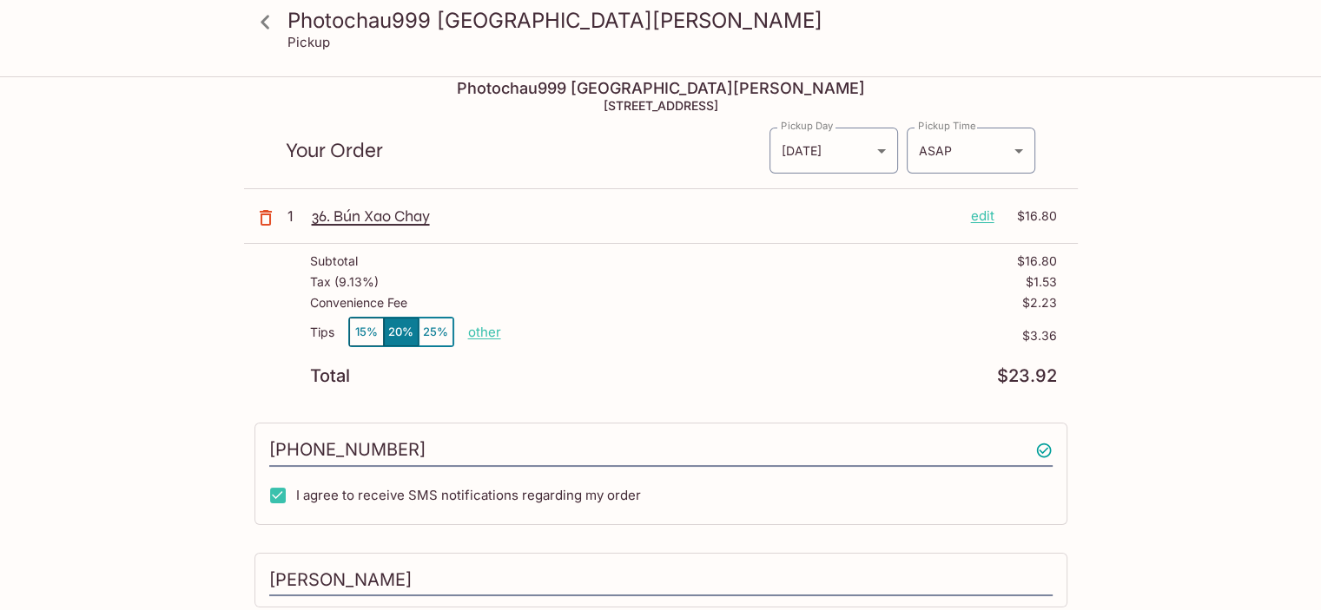
scroll to position [0, 0]
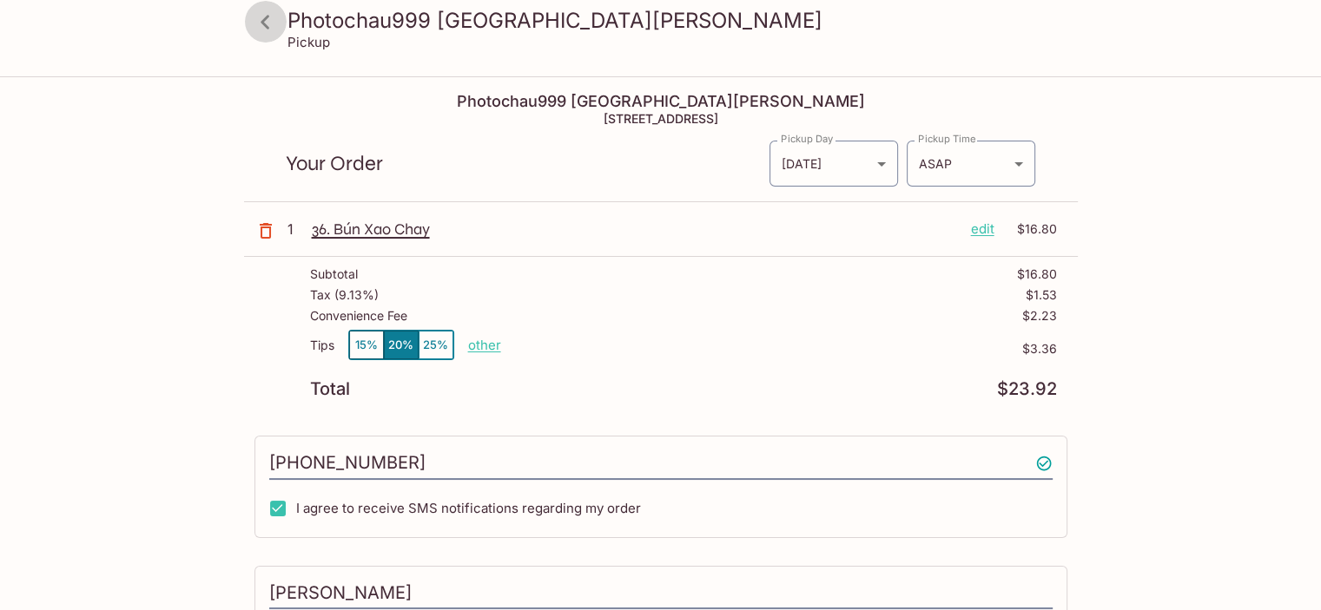
click at [264, 16] on icon at bounding box center [265, 22] width 30 height 30
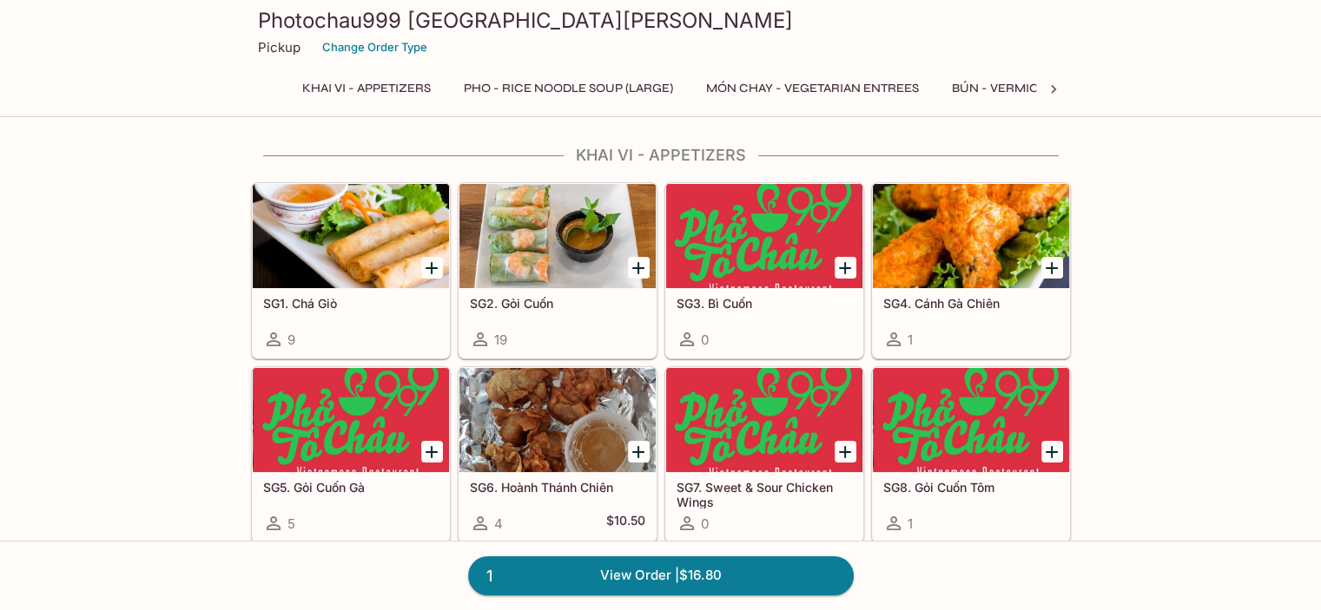
click at [264, 16] on h3 "Photochau999 [GEOGRAPHIC_DATA][PERSON_NAME]" at bounding box center [661, 20] width 806 height 27
